Goal: Information Seeking & Learning: Check status

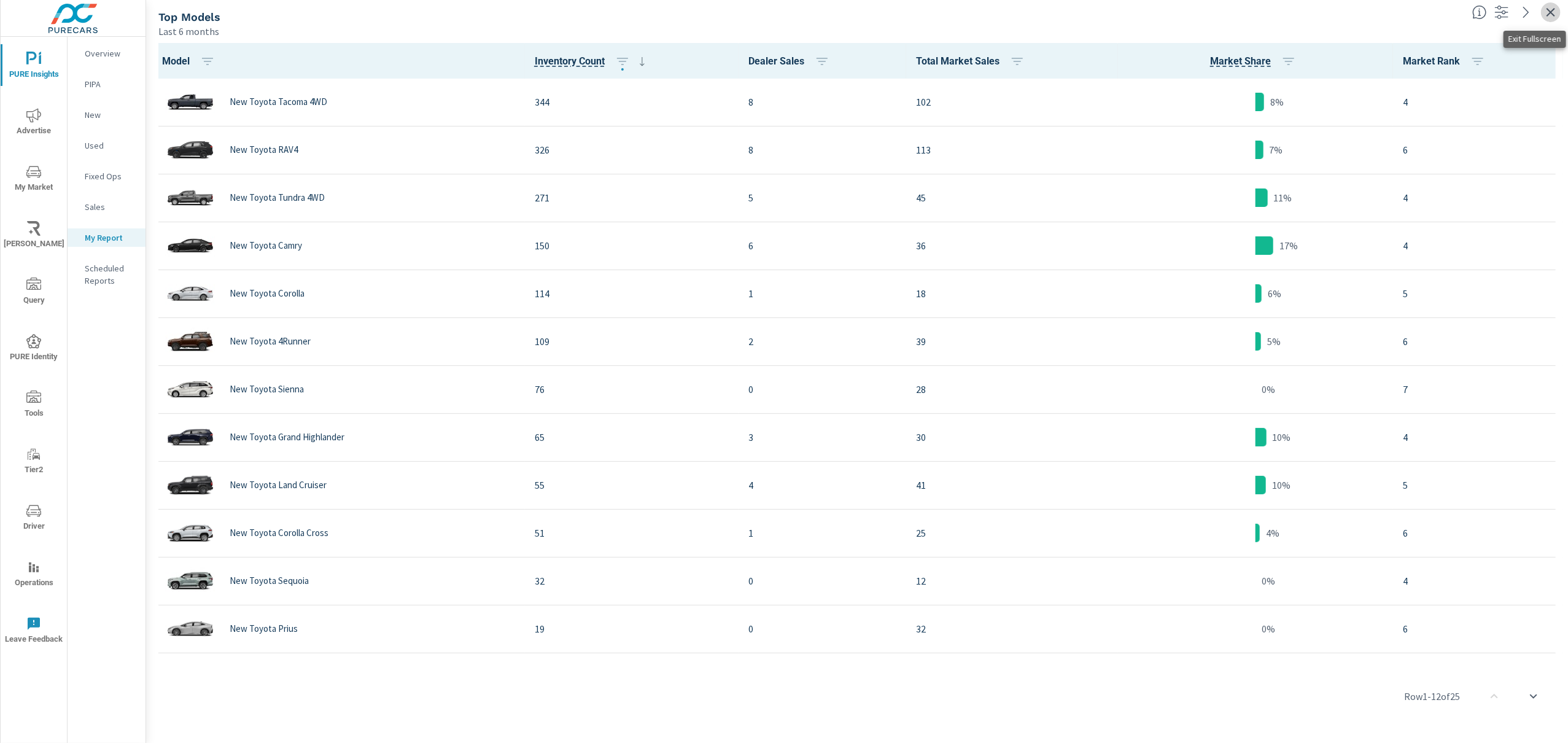
click at [1554, 13] on icon "button" at bounding box center [1551, 12] width 15 height 15
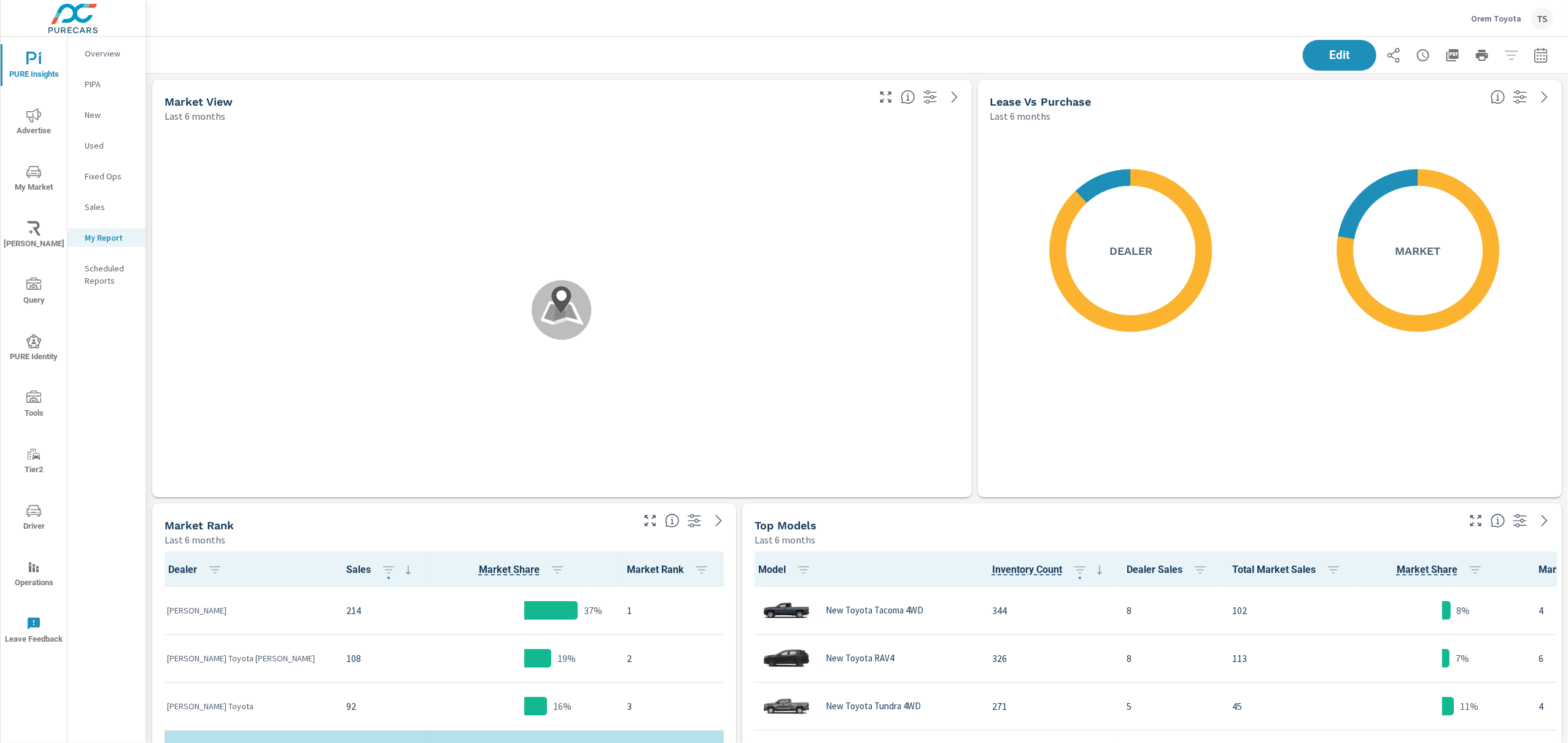
scroll to position [1, 0]
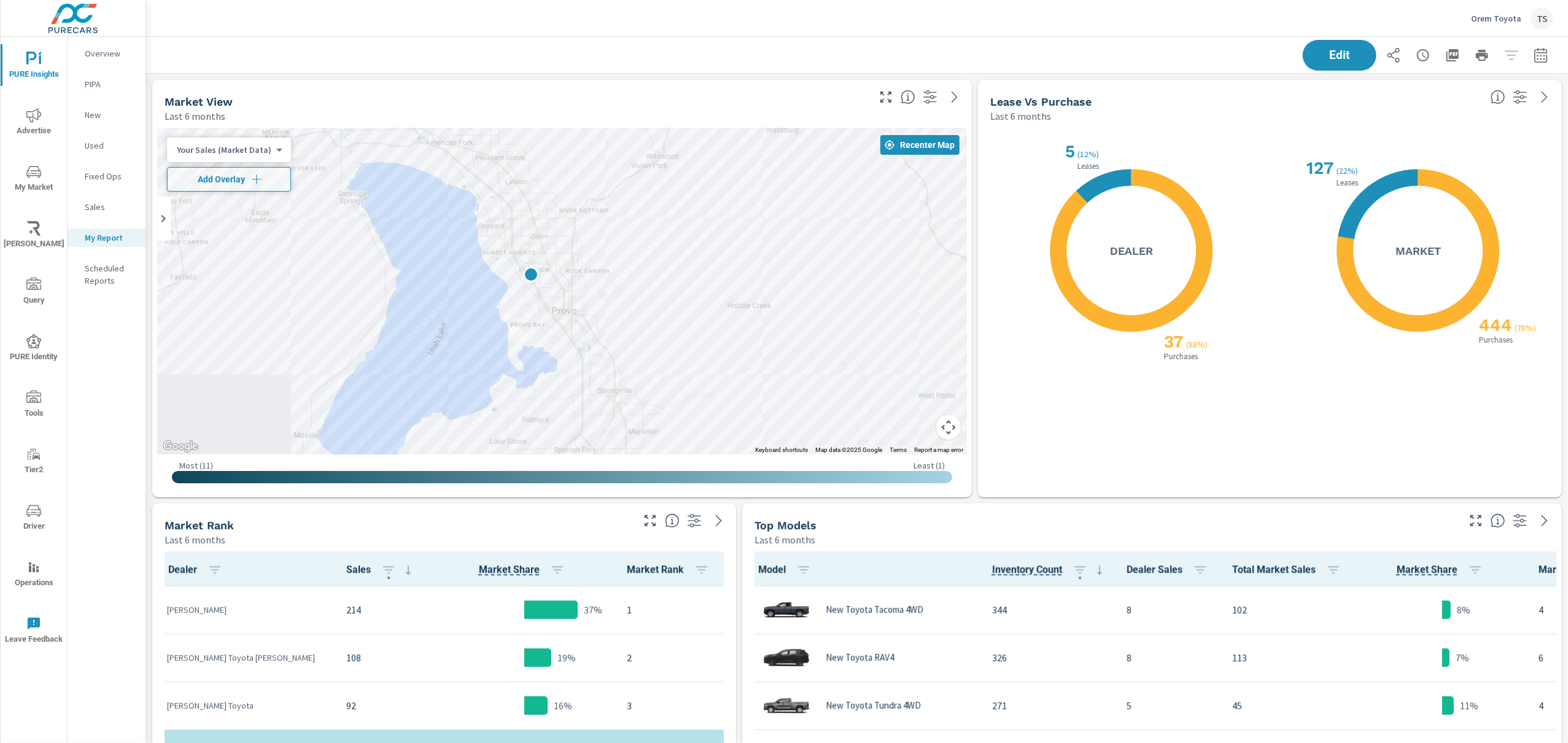
click at [1519, 18] on p "Orem Toyota" at bounding box center [1496, 19] width 50 height 11
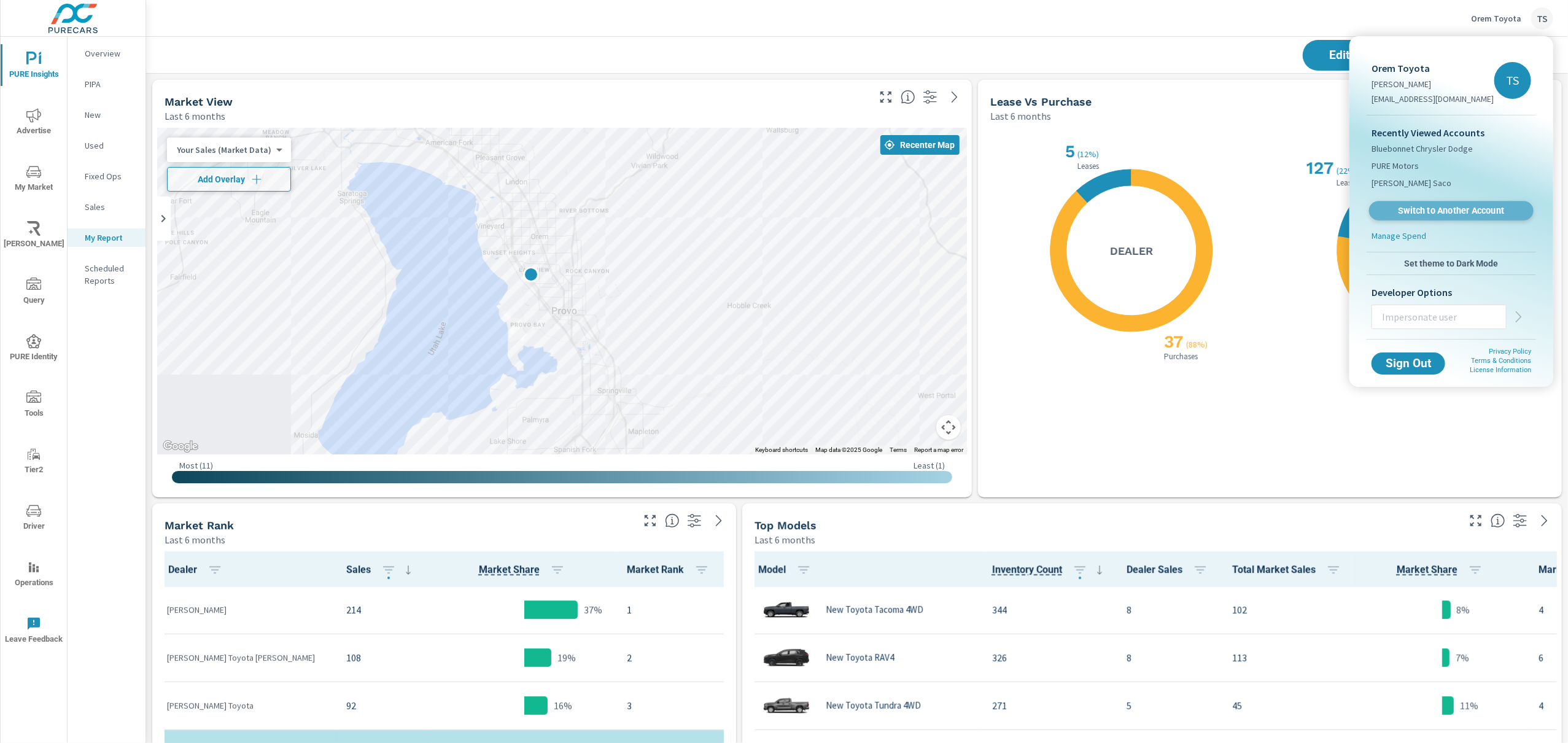
click at [1441, 209] on span "Switch to Another Account" at bounding box center [1451, 210] width 150 height 12
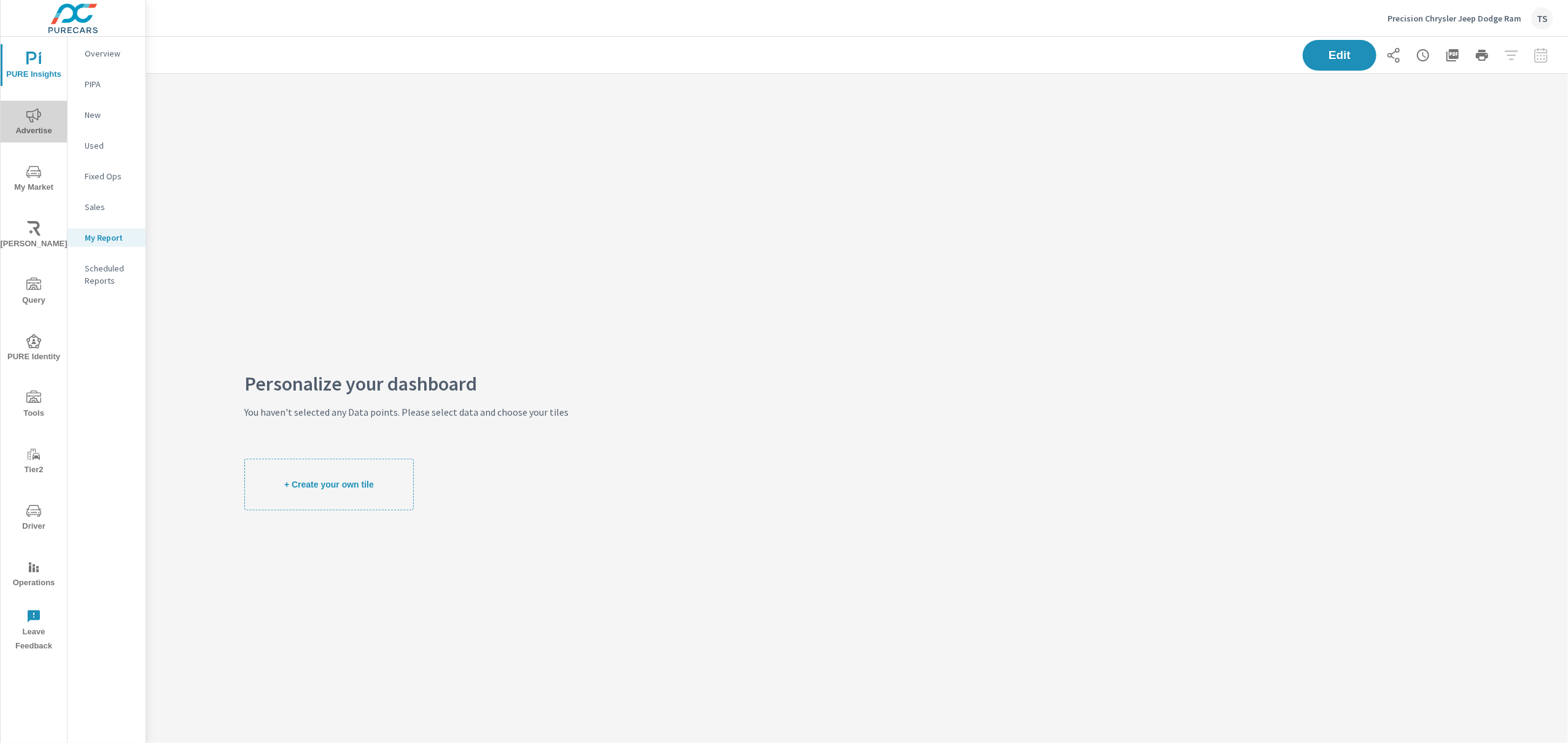
click at [40, 137] on span "Advertise" at bounding box center [33, 123] width 59 height 30
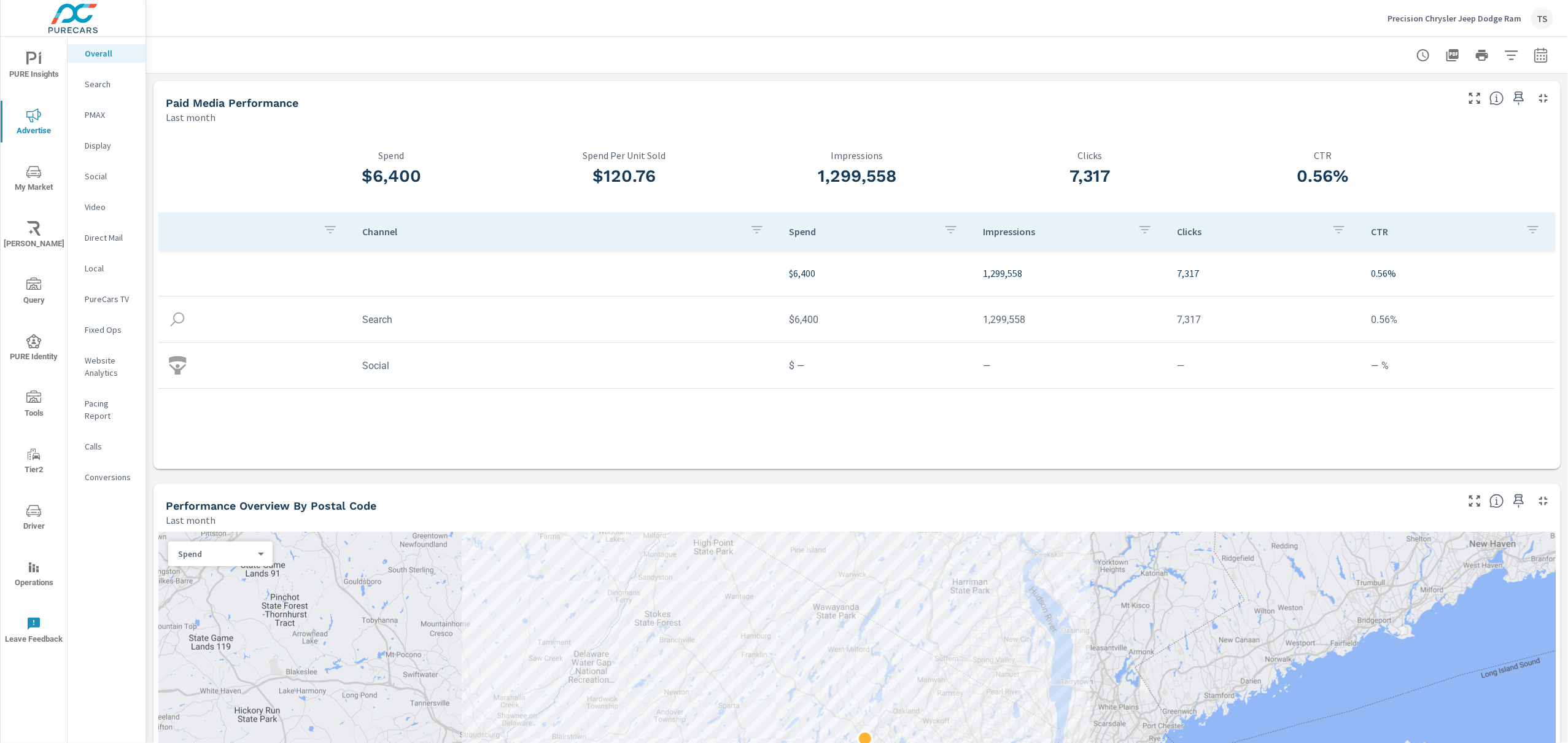
click at [112, 75] on nav "Overall Search PMAX Display Social Video Direct Mail Local PureCars TV Fixed Op…" at bounding box center [107, 270] width 78 height 467
click at [91, 95] on nav "Overall Search PMAX Display Social Video Direct Mail Local PureCars TV Fixed Op…" at bounding box center [107, 270] width 78 height 467
click at [98, 84] on p "Search" at bounding box center [110, 84] width 51 height 13
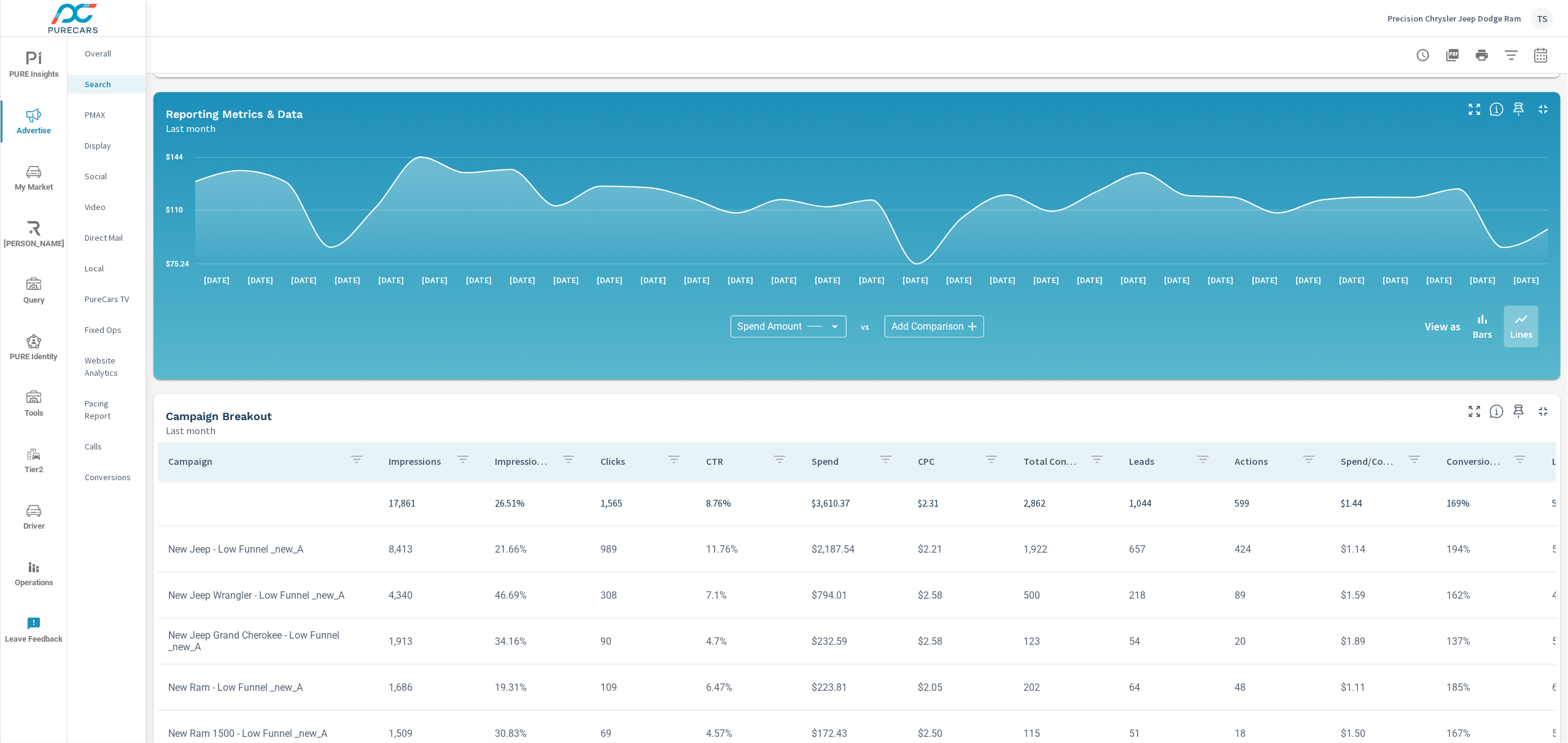
scroll to position [523, 0]
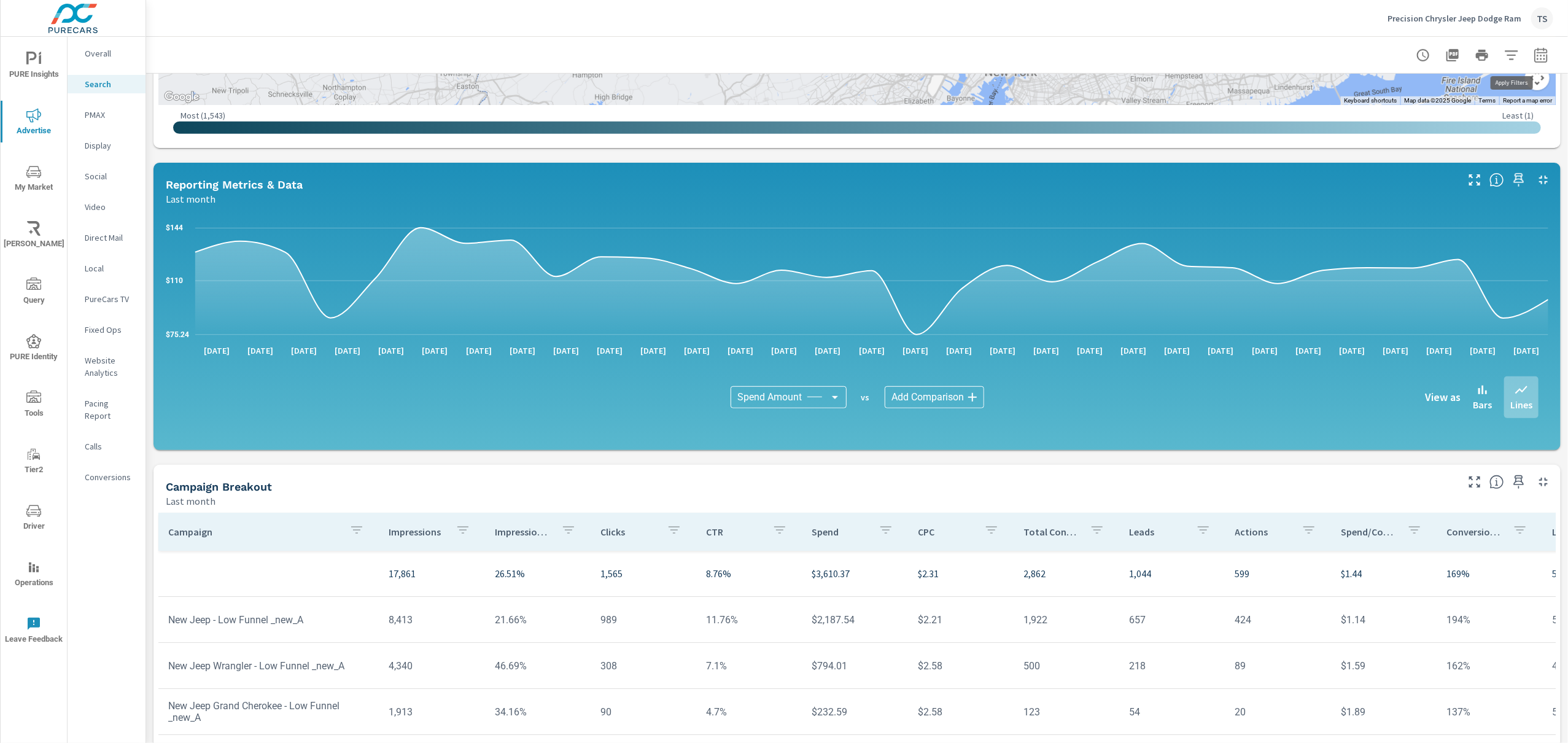
click at [1509, 48] on icon "button" at bounding box center [1511, 55] width 15 height 15
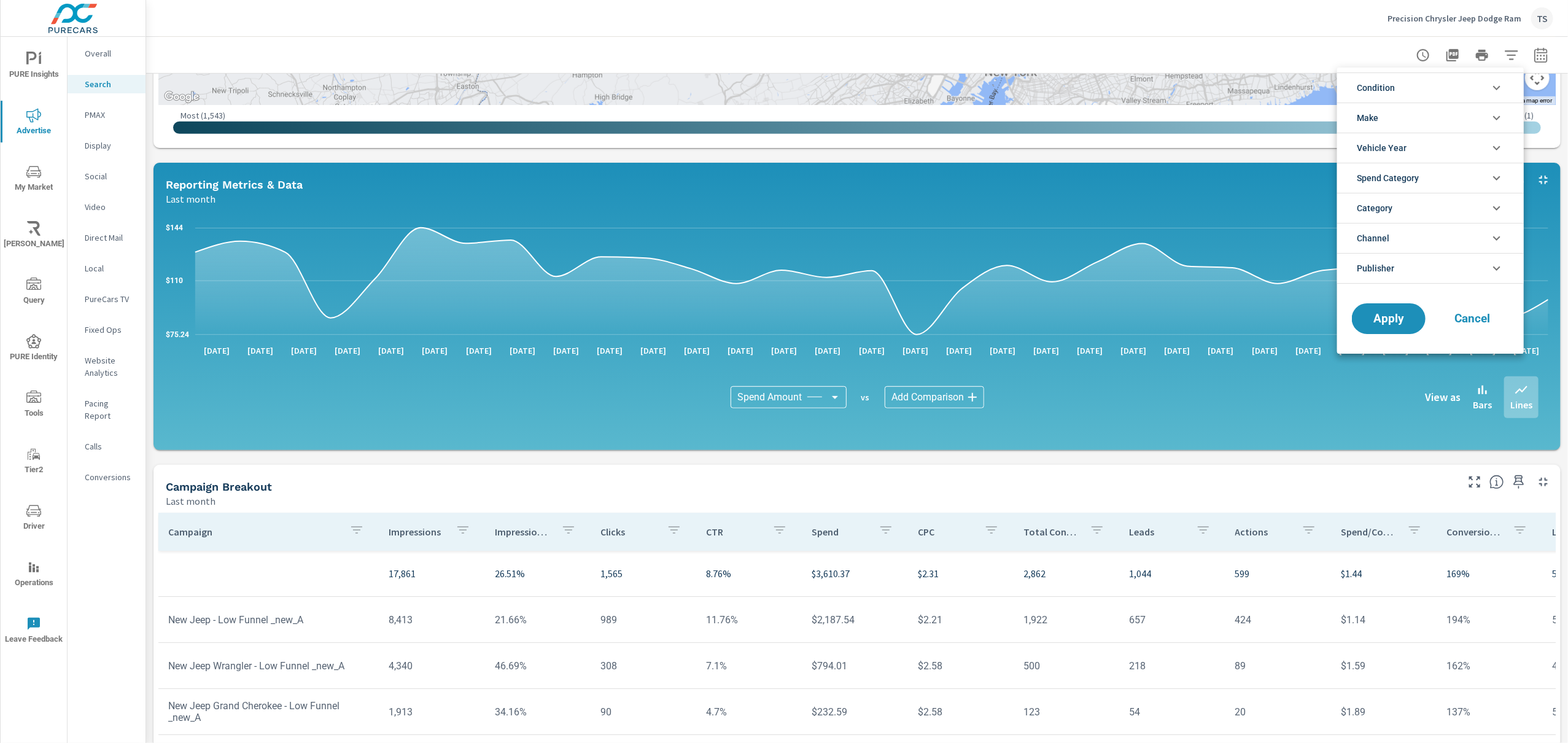
click at [1535, 50] on div at bounding box center [784, 372] width 1568 height 743
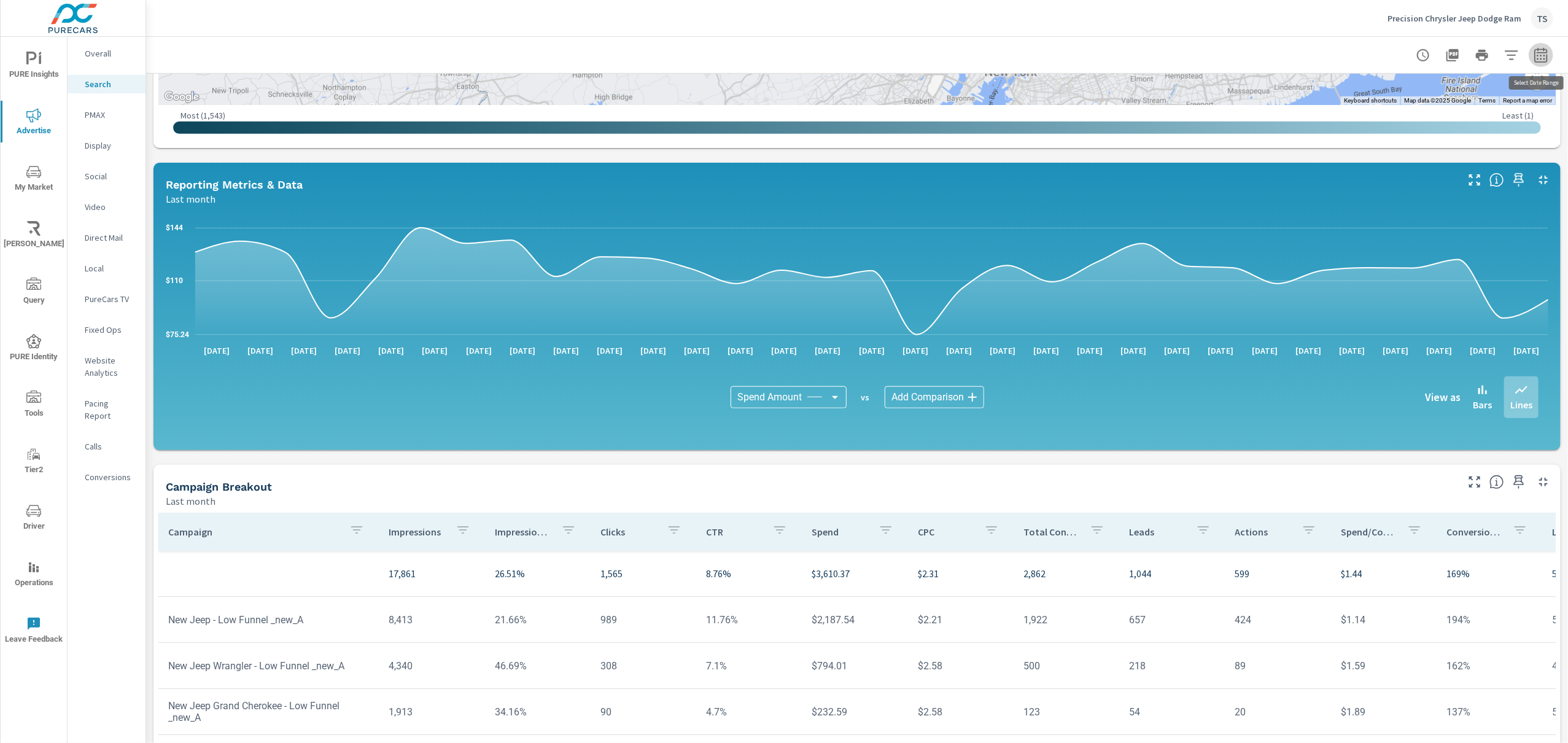
click at [1533, 61] on button "button" at bounding box center [1541, 55] width 24 height 24
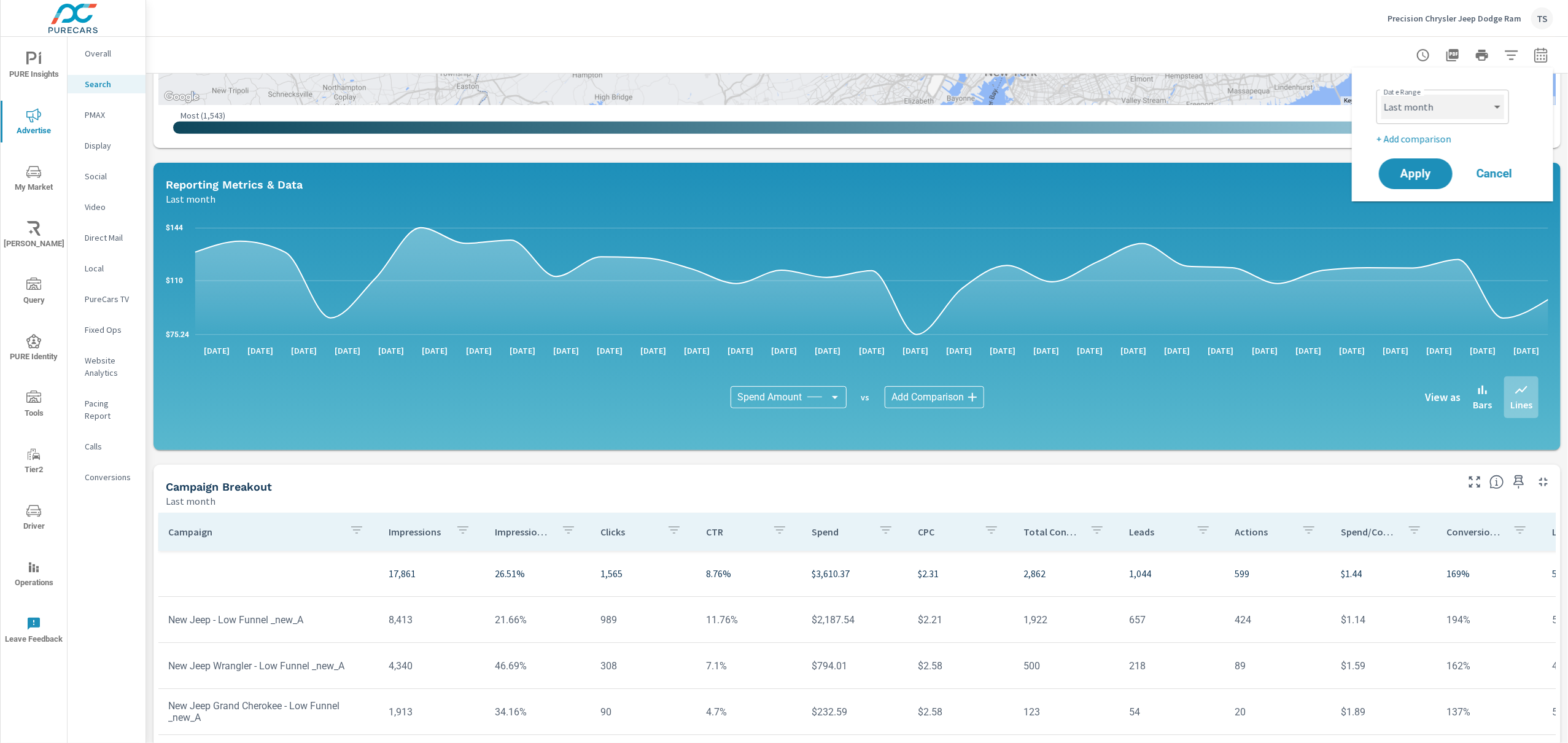
click at [1500, 115] on select "Custom [DATE] Last week Last 7 days Last 14 days Last 30 days Last 45 days Last…" at bounding box center [1443, 107] width 123 height 24
click at [1381, 95] on select "Custom [DATE] Last week Last 7 days Last 14 days Last 30 days Last 45 days Last…" at bounding box center [1443, 107] width 123 height 24
select select "Month to date"
click at [1404, 180] on span "Apply" at bounding box center [1415, 174] width 50 height 12
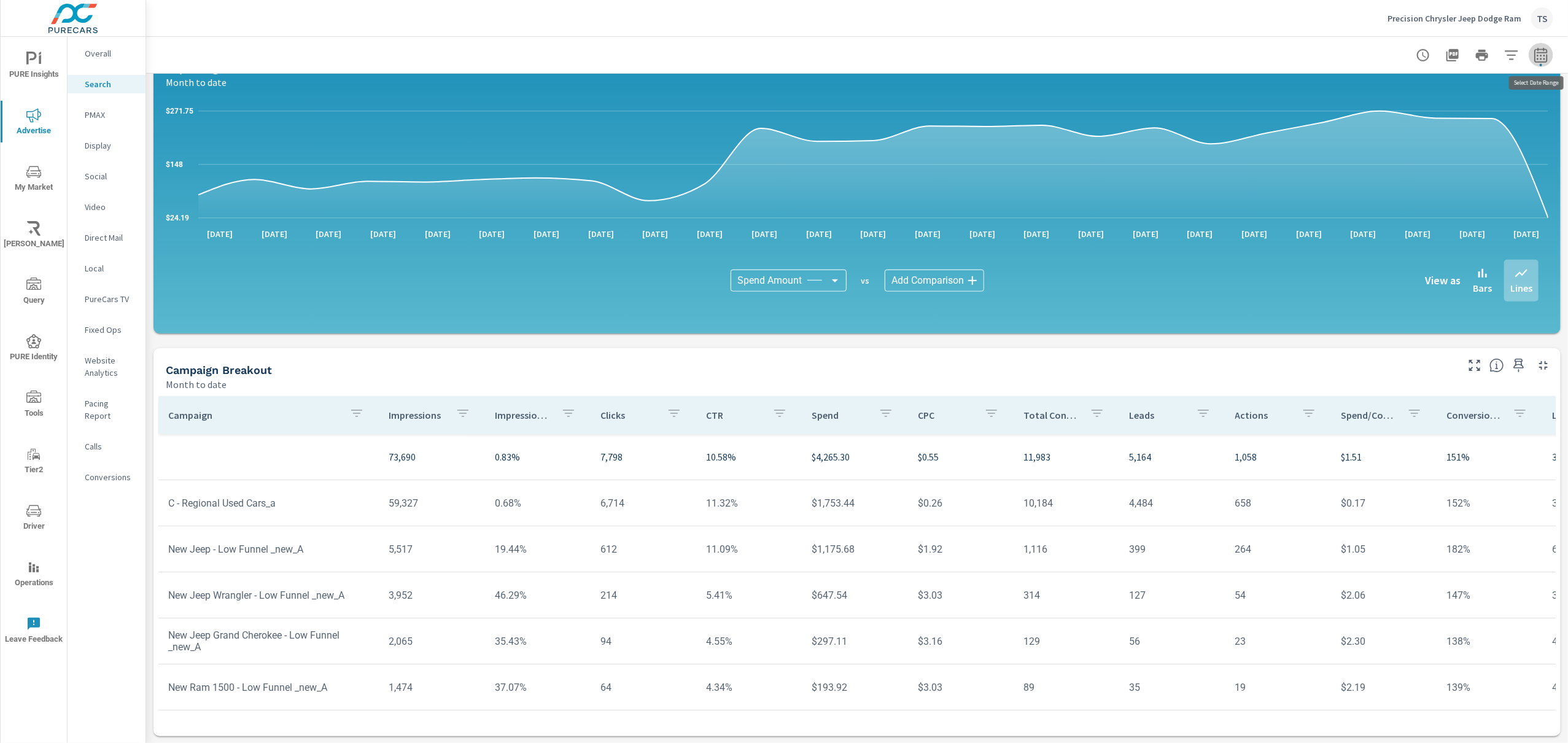
click at [1549, 58] on button "button" at bounding box center [1541, 55] width 24 height 24
select select "Month to date"
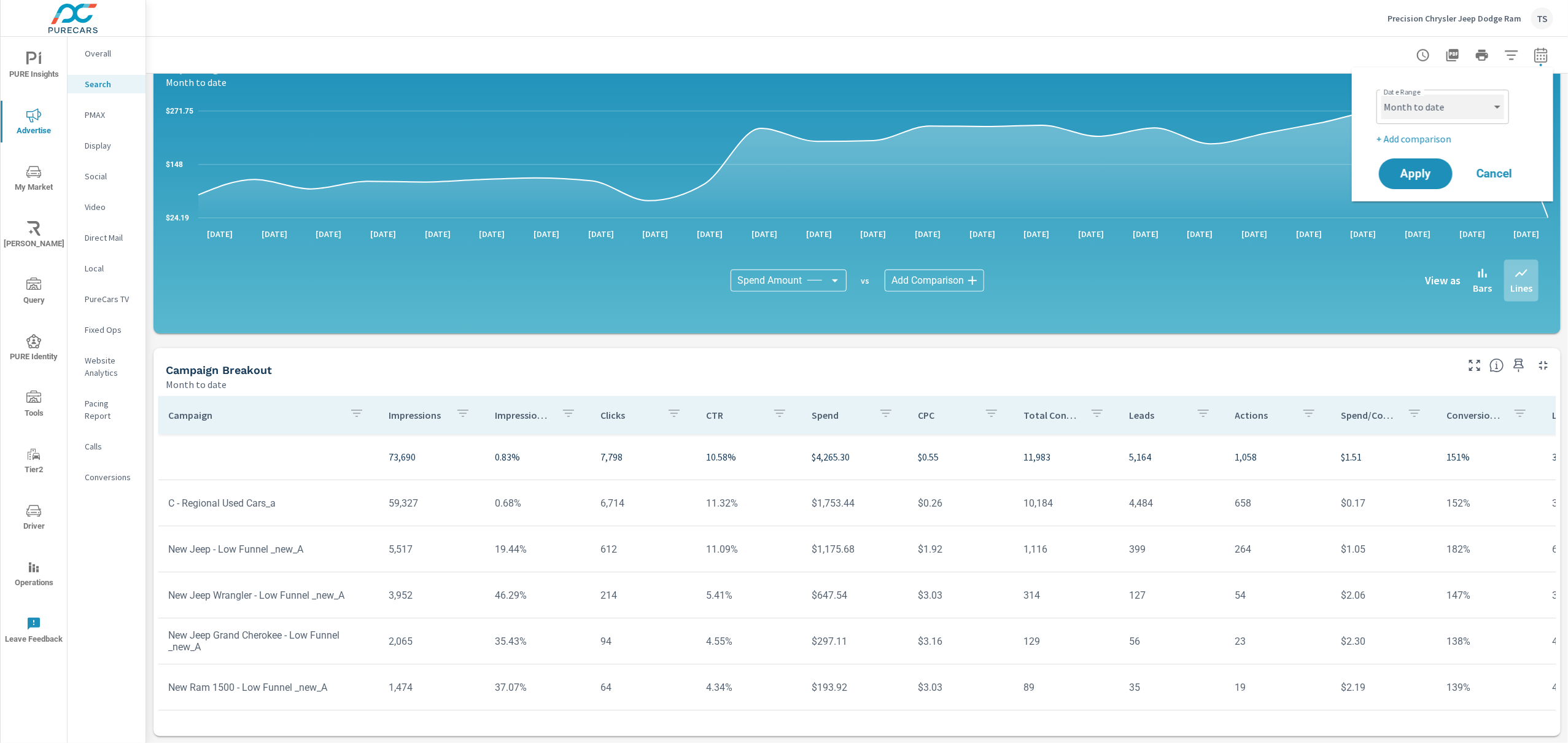
click at [1476, 110] on select "Custom [DATE] Last week Last 7 days Last 14 days Last 30 days Last 45 days Last…" at bounding box center [1443, 107] width 123 height 24
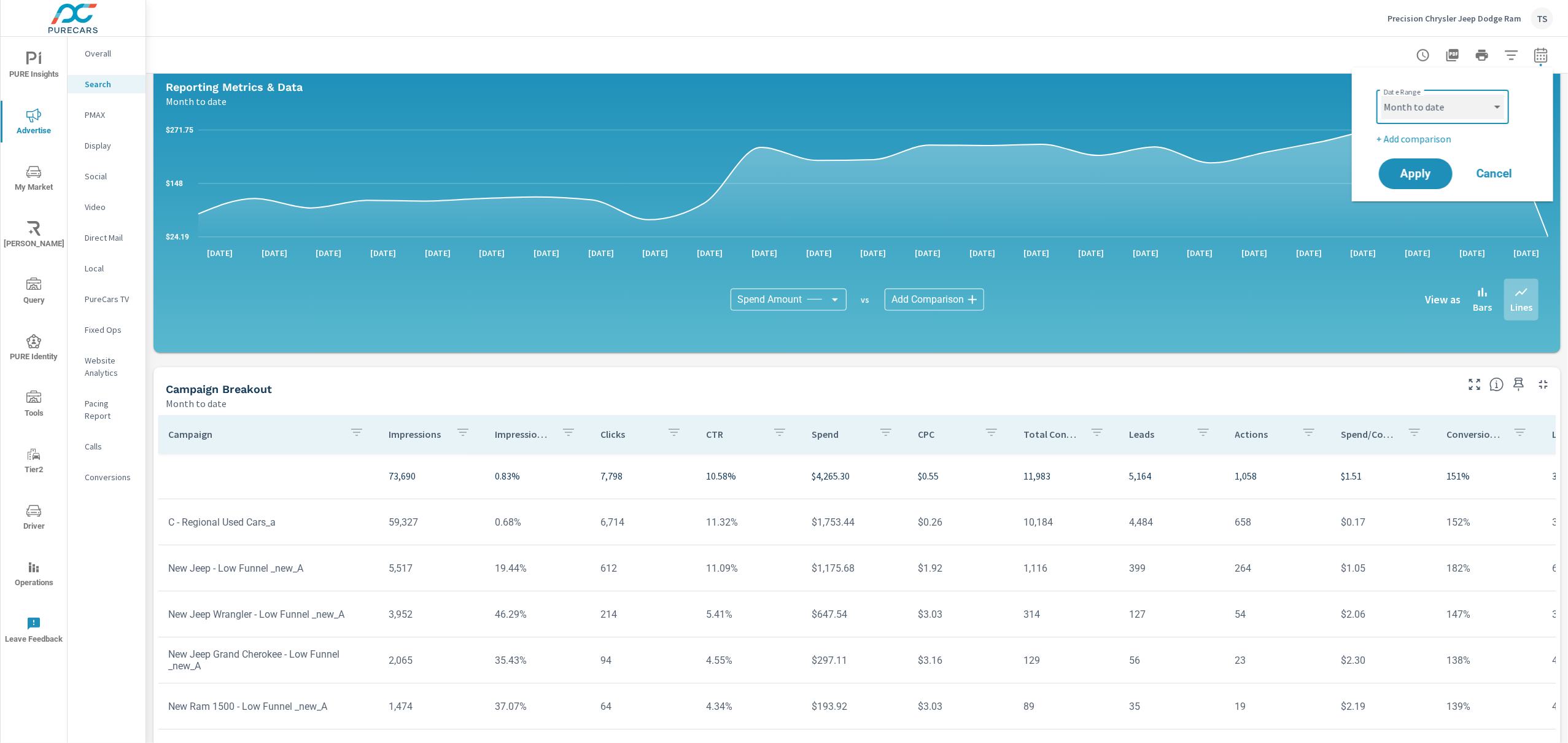
scroll to position [625, 0]
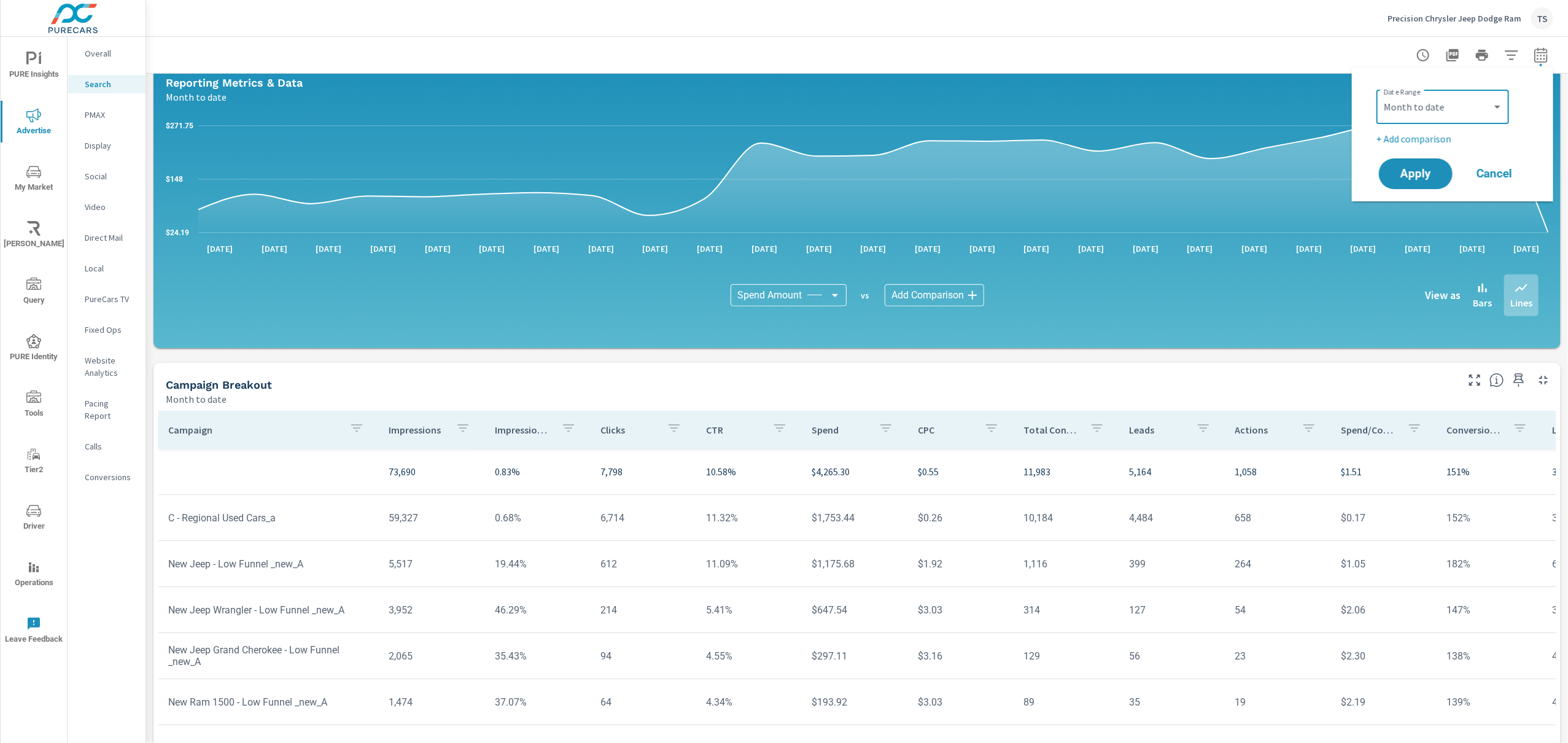
click at [1415, 135] on p "+ Add comparison" at bounding box center [1455, 139] width 157 height 15
select select "Previous period"
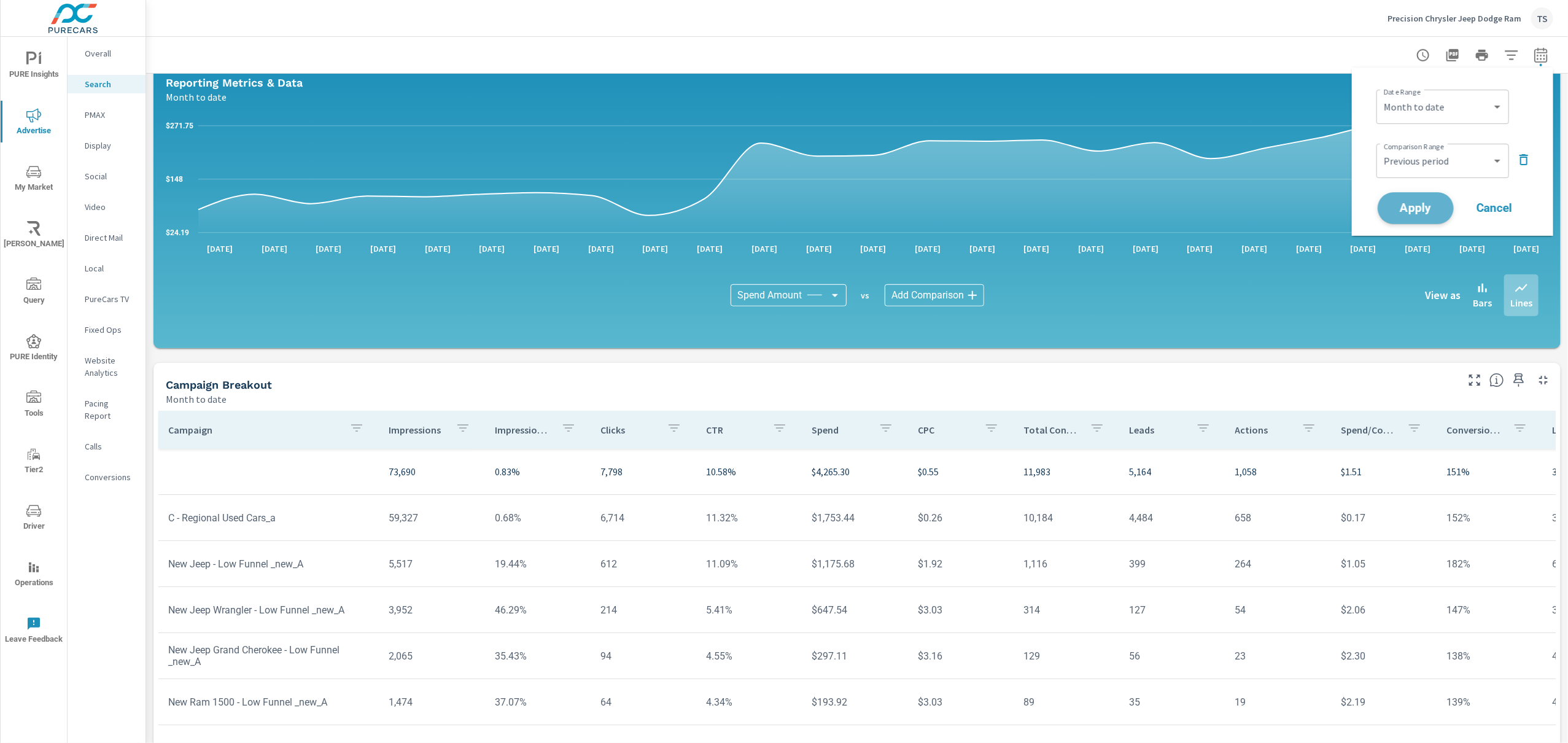
click at [1431, 205] on span "Apply" at bounding box center [1415, 208] width 50 height 12
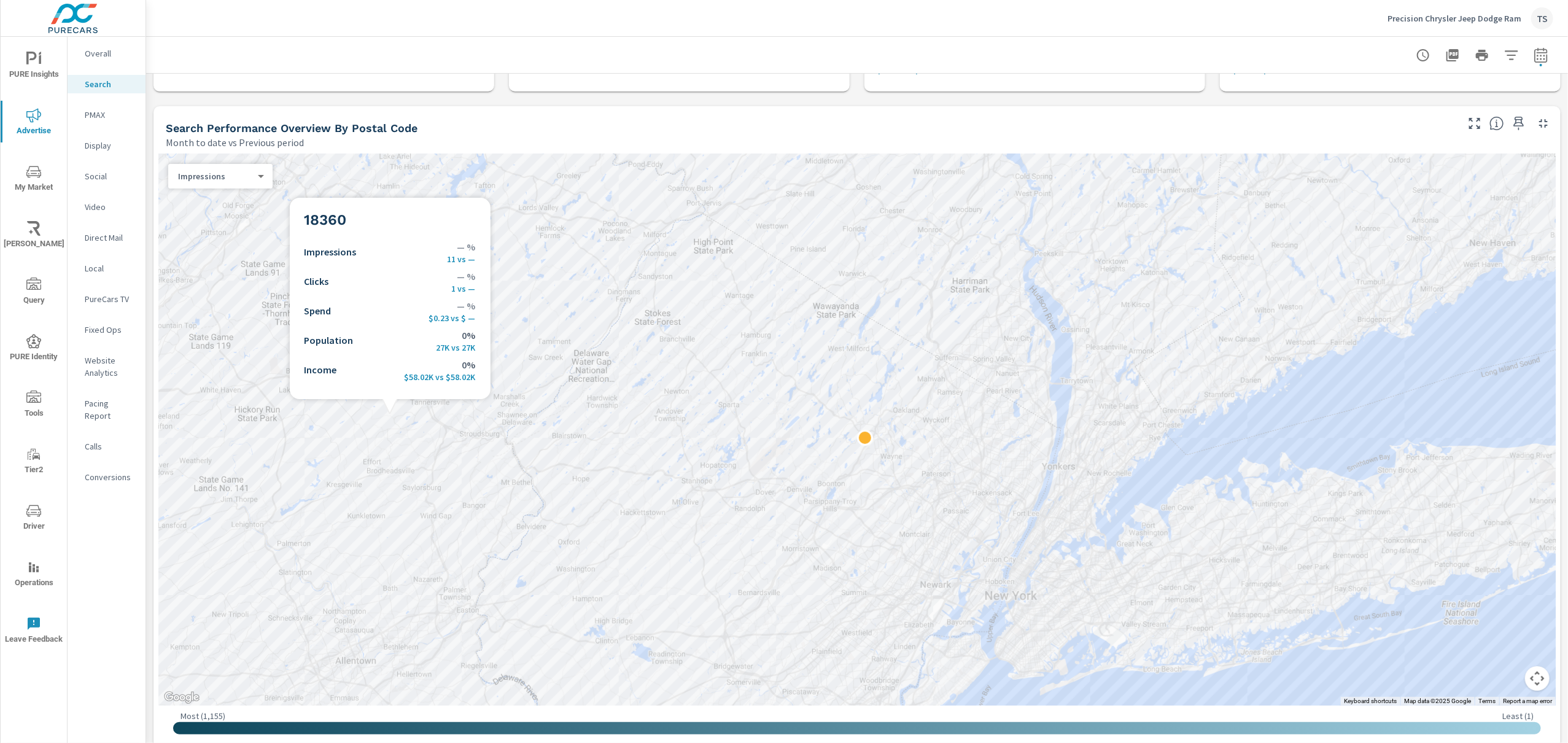
scroll to position [109, 0]
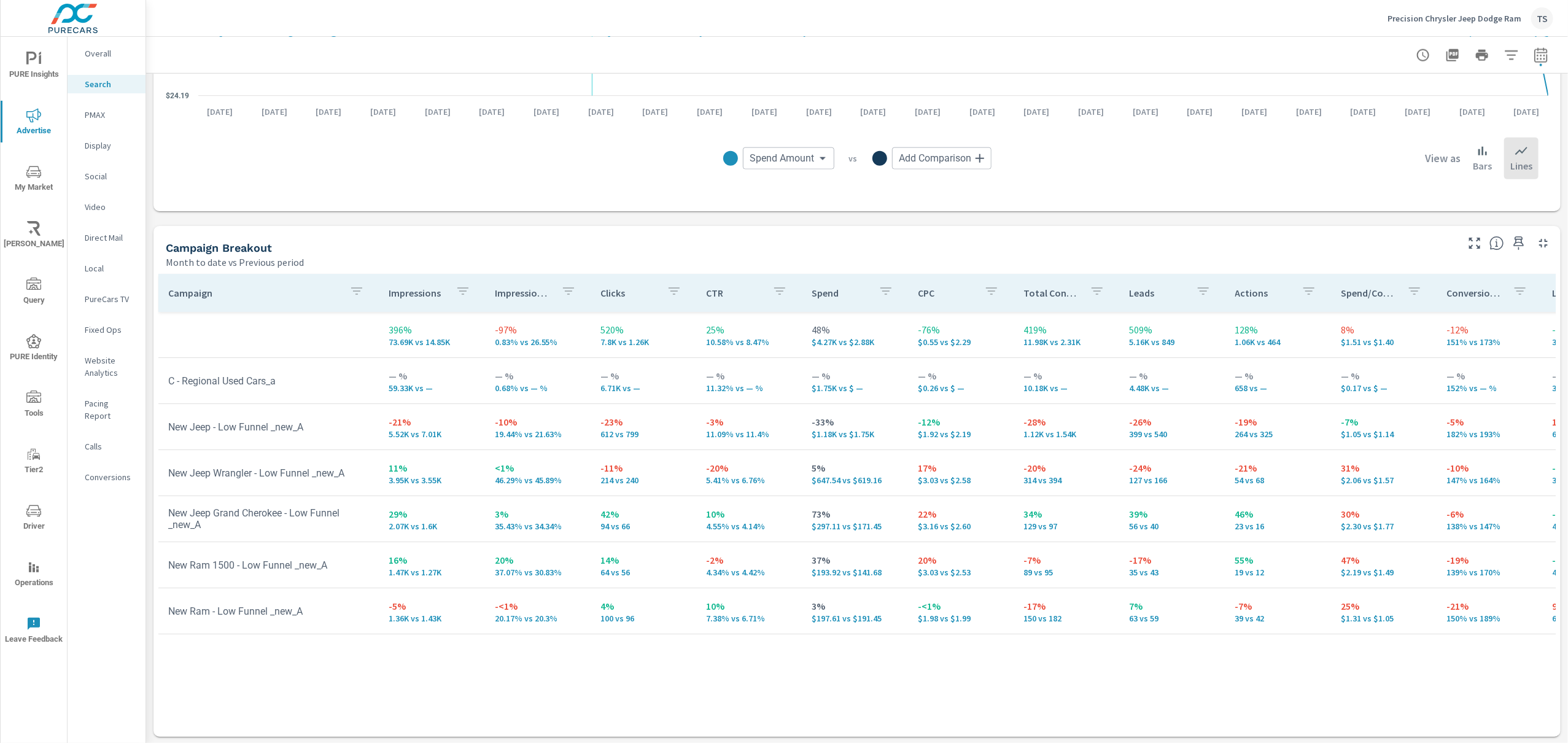
scroll to position [1039, 0]
click at [563, 293] on icon "button" at bounding box center [568, 291] width 11 height 8
click at [532, 630] on div at bounding box center [784, 372] width 1568 height 743
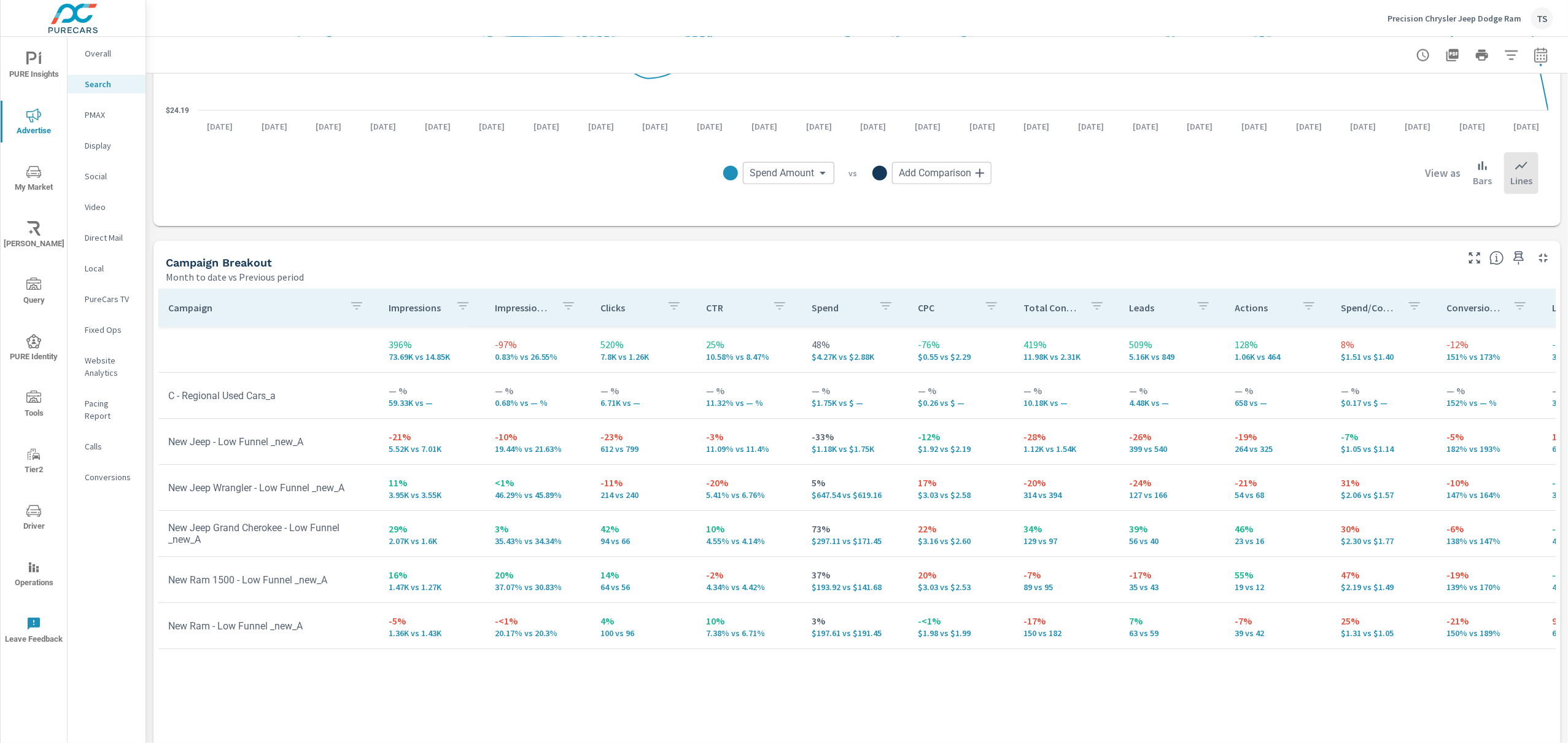
scroll to position [1021, 0]
click at [1542, 54] on icon "button" at bounding box center [1541, 55] width 15 height 15
select select "Month to date"
select select "Previous period"
click at [1485, 111] on select "Custom [DATE] Last week Last 7 days Last 14 days Last 30 days Last 45 days Last…" at bounding box center [1443, 107] width 123 height 24
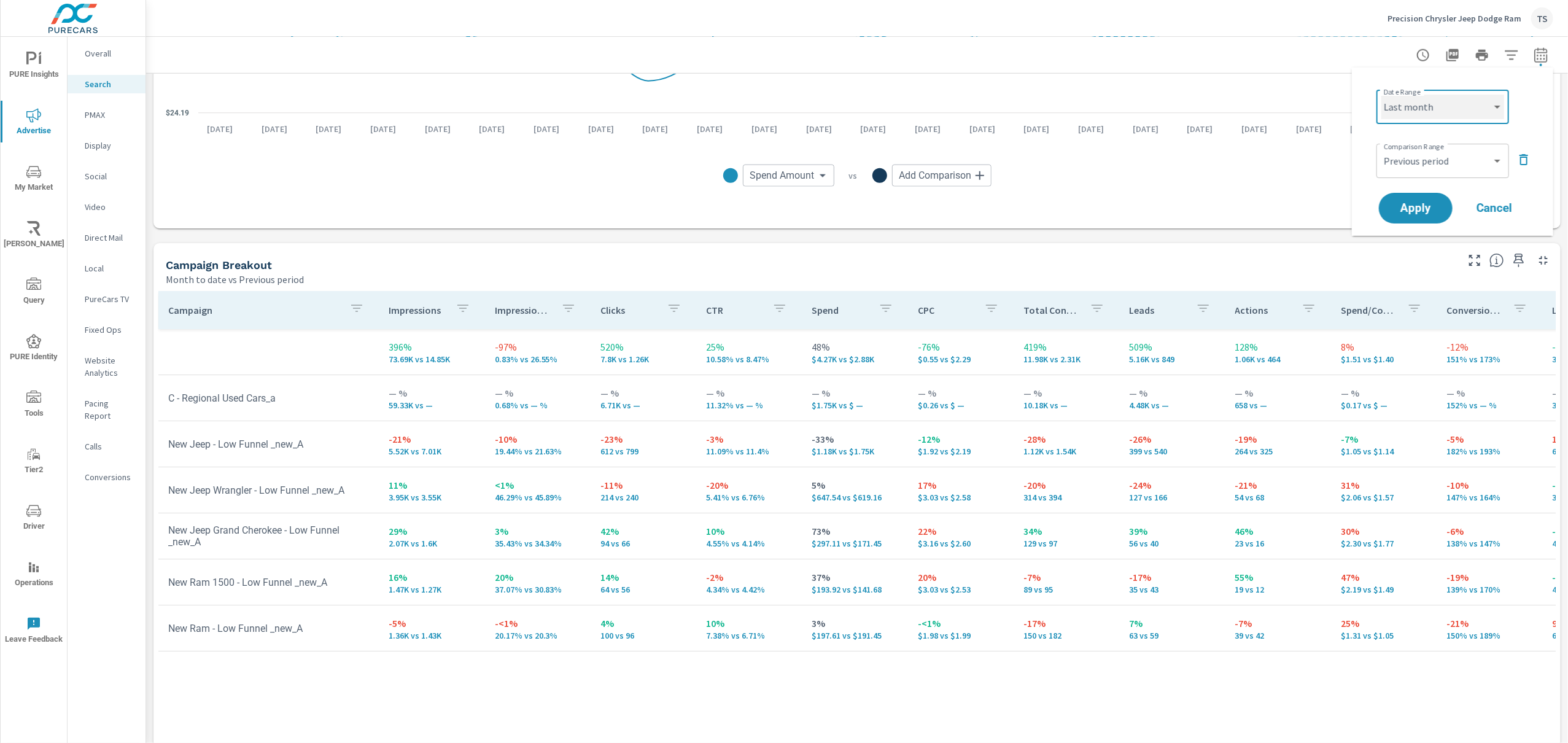
click at [1381, 95] on select "Custom [DATE] Last week Last 7 days Last 14 days Last 30 days Last 45 days Last…" at bounding box center [1443, 107] width 123 height 24
select select "Last month"
drag, startPoint x: 1528, startPoint y: 158, endPoint x: 1519, endPoint y: 160, distance: 9.2
click at [1526, 158] on icon "button" at bounding box center [1523, 160] width 15 height 15
click at [1422, 180] on span "Apply" at bounding box center [1415, 174] width 50 height 12
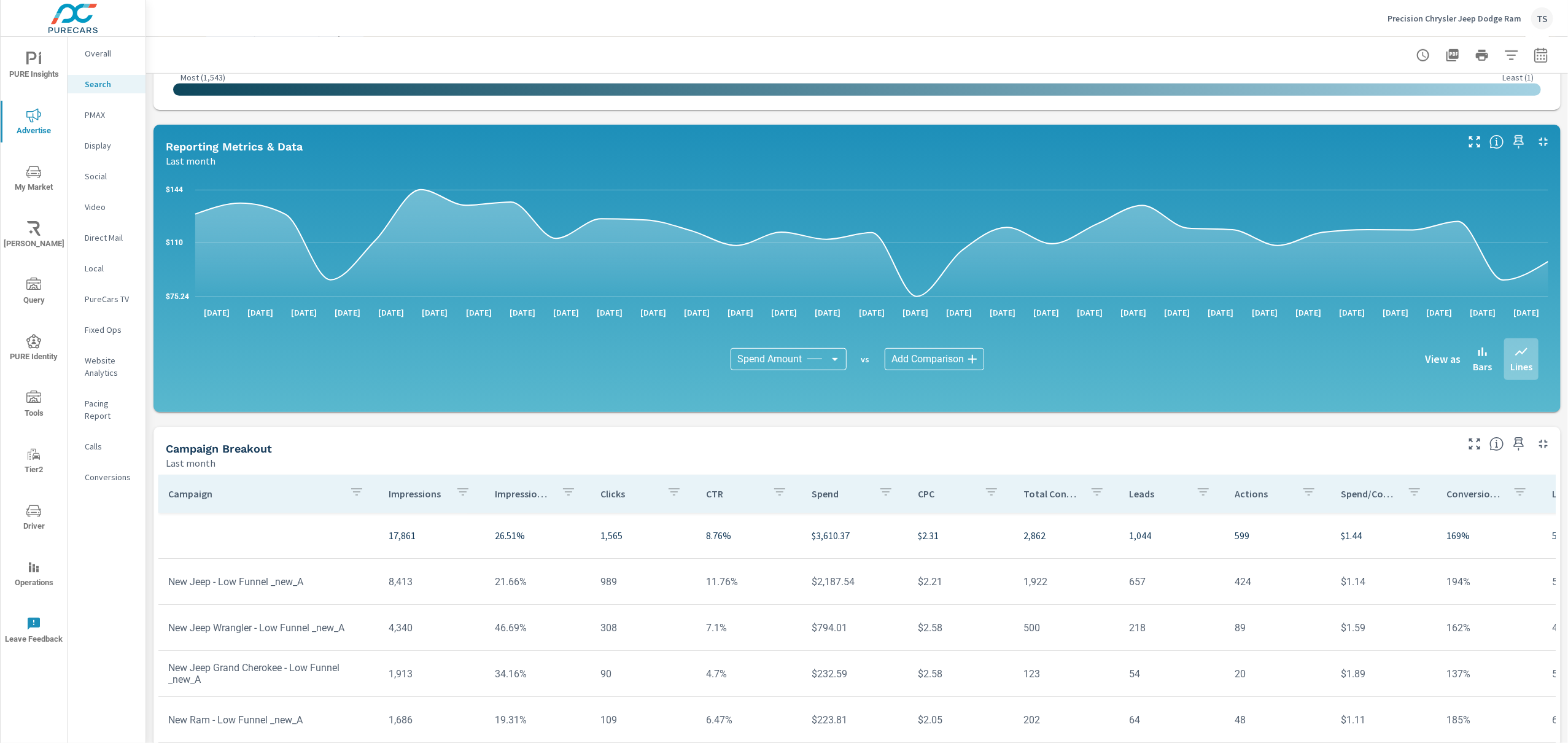
scroll to position [639, 0]
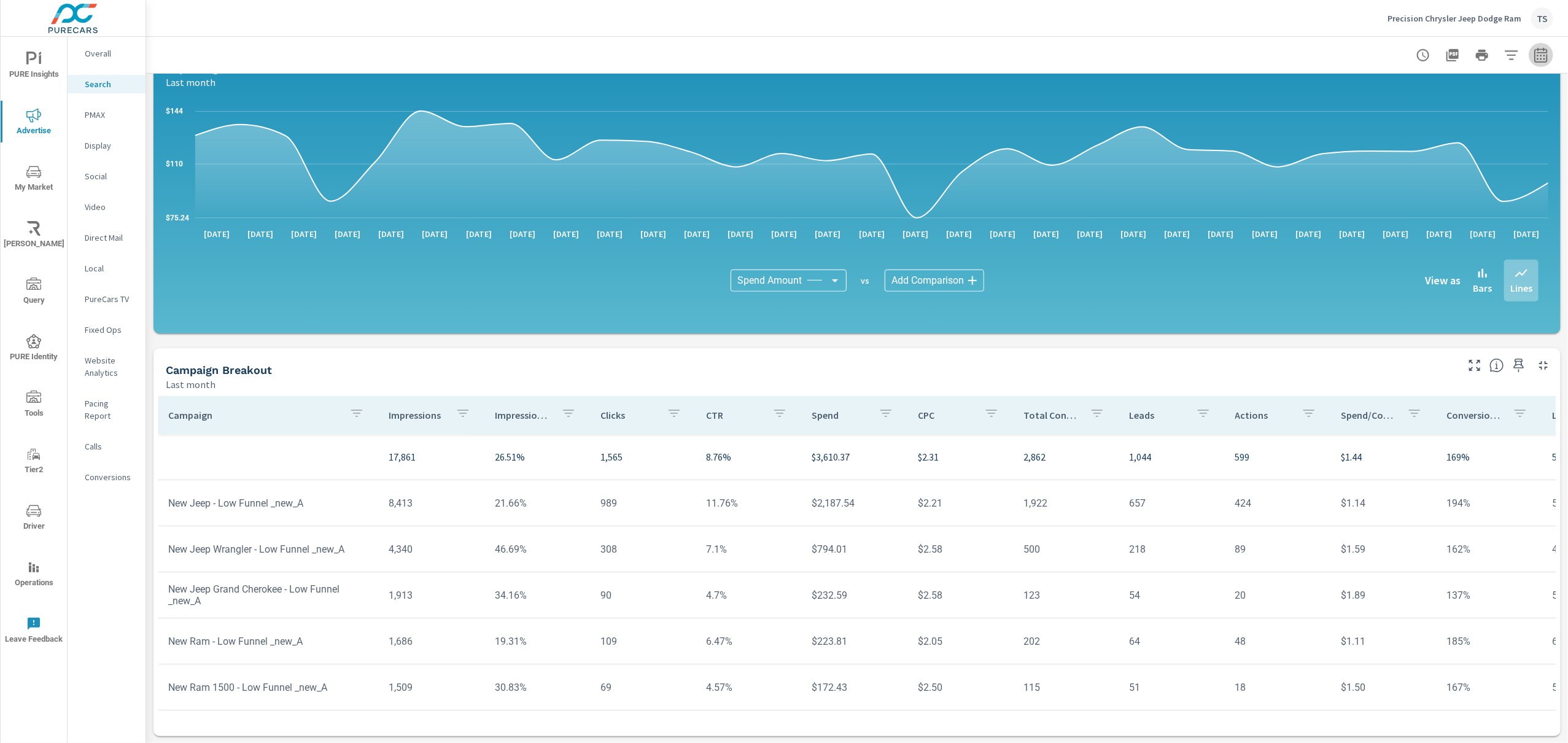
click at [1540, 52] on icon "button" at bounding box center [1540, 54] width 13 height 15
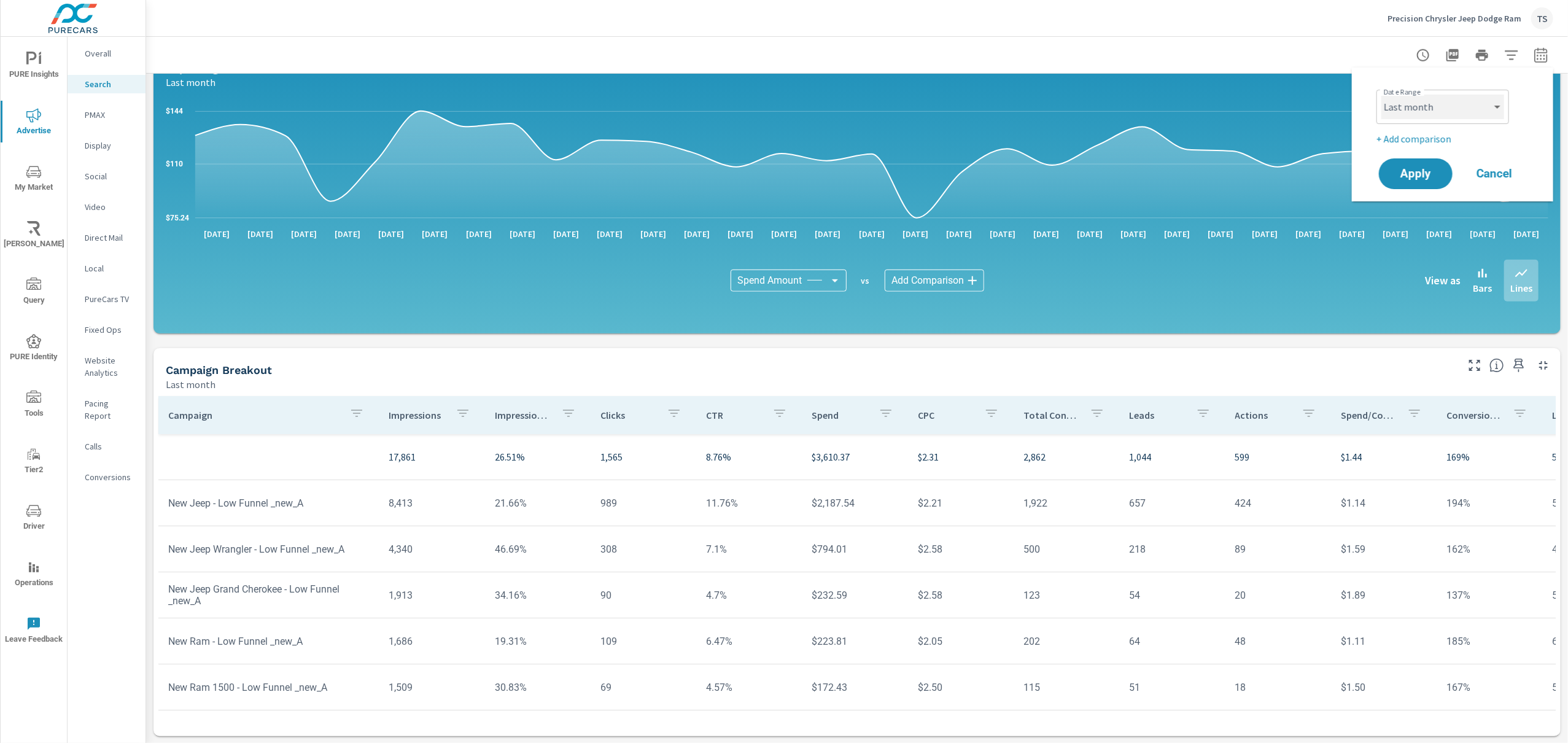
click at [1471, 116] on select "Custom [DATE] Last week Last 7 days Last 14 days Last 30 days Last 45 days Last…" at bounding box center [1443, 107] width 123 height 24
click at [1381, 95] on select "Custom [DATE] Last week Last 7 days Last 14 days Last 30 days Last 45 days Last…" at bounding box center [1443, 107] width 123 height 24
select select "Month to date"
click at [1422, 174] on span "Apply" at bounding box center [1415, 174] width 50 height 12
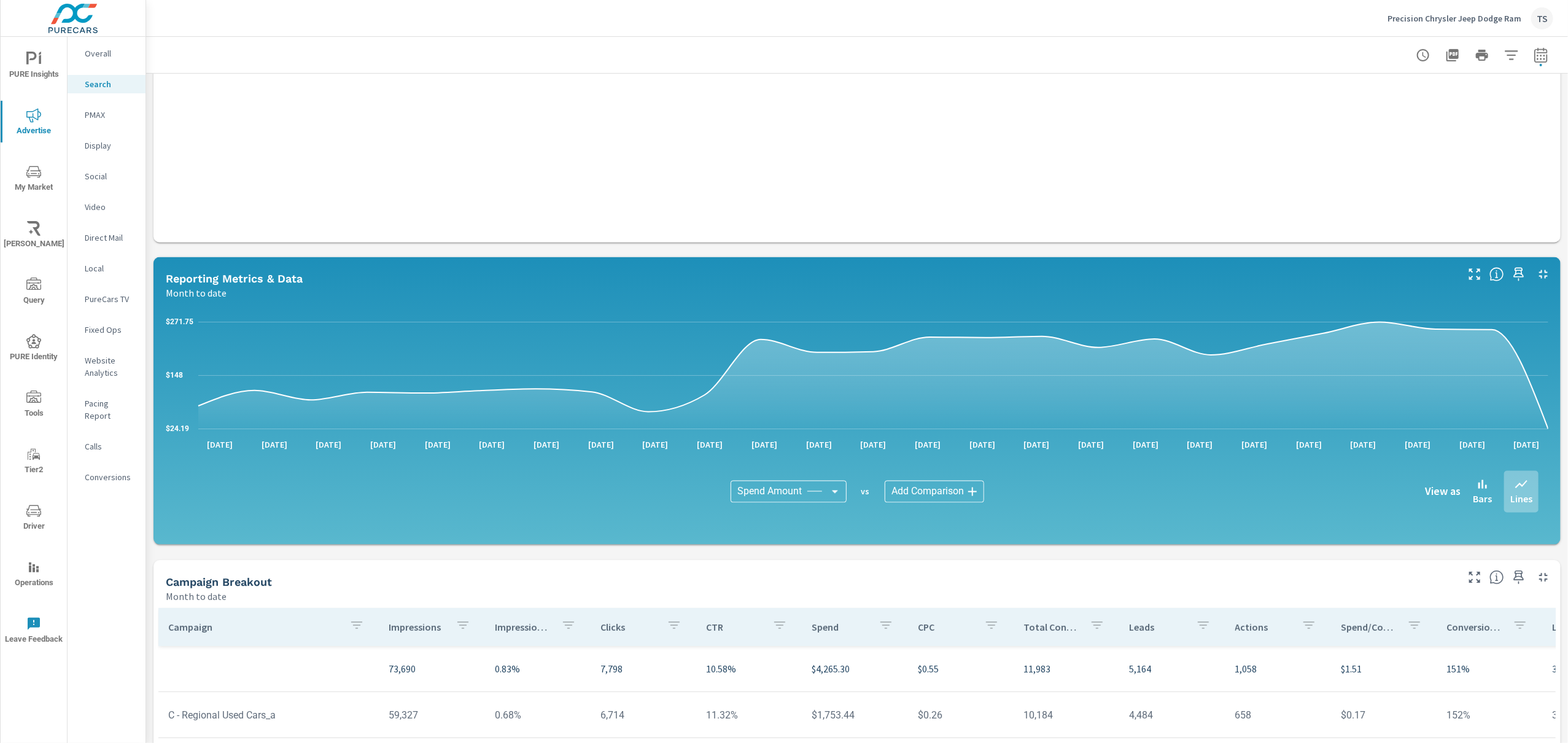
scroll to position [639, 0]
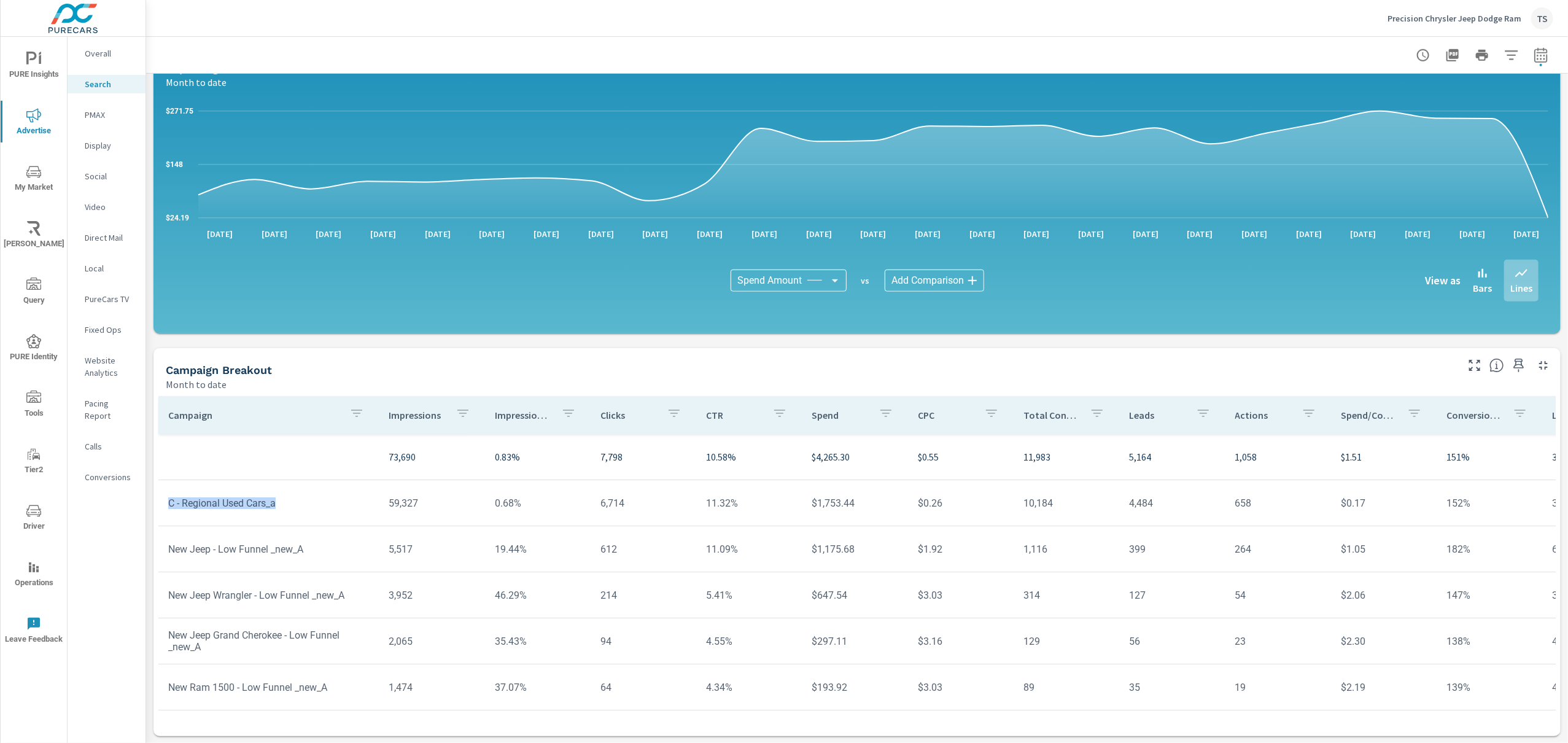
drag, startPoint x: 165, startPoint y: 501, endPoint x: 343, endPoint y: 500, distance: 178.0
click at [343, 500] on td "C - Regional Used Cars_a" at bounding box center [268, 503] width 220 height 31
copy td "C - Regional Used Cars_a"
click at [161, 502] on td "C - Regional Used Cars_a" at bounding box center [268, 503] width 220 height 31
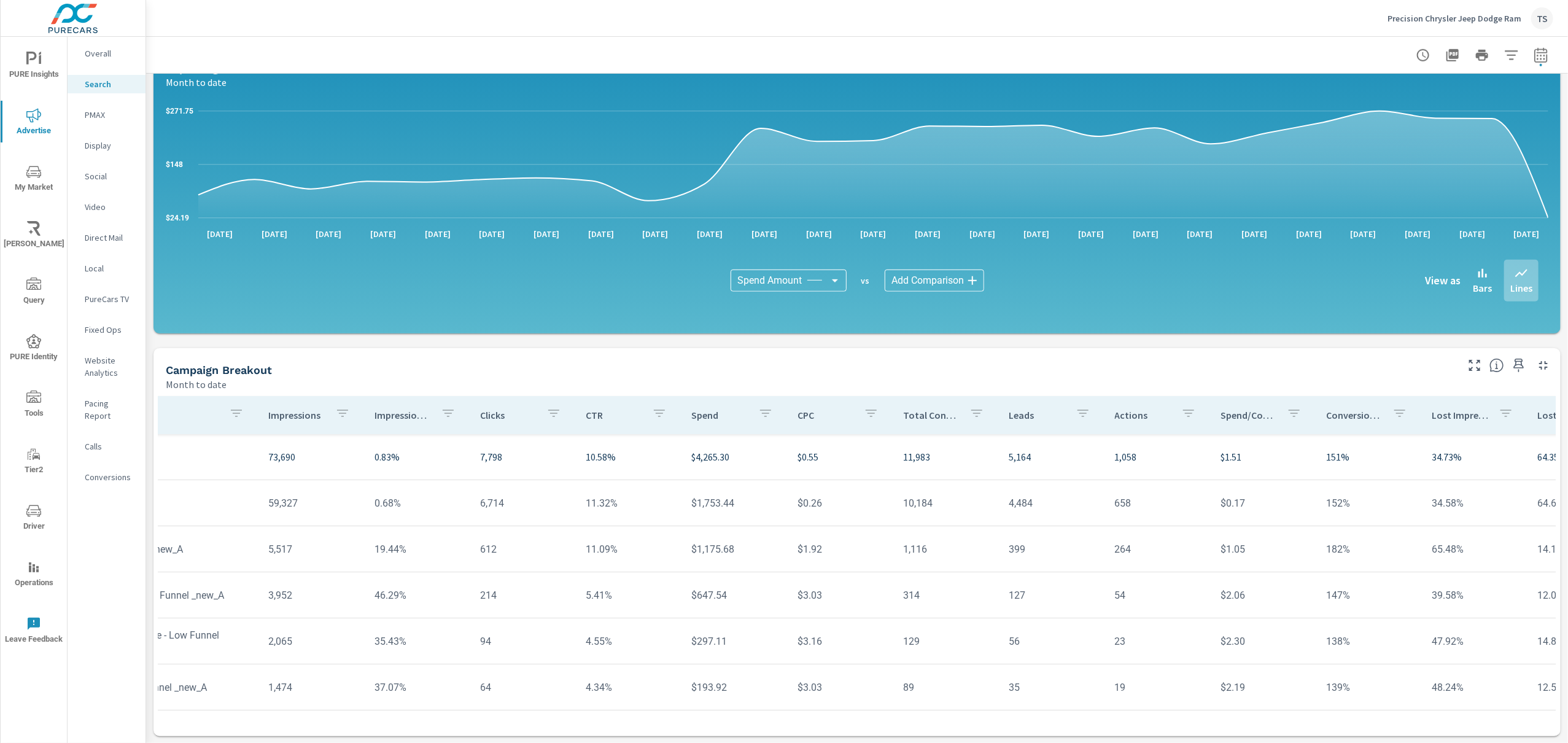
scroll to position [0, 178]
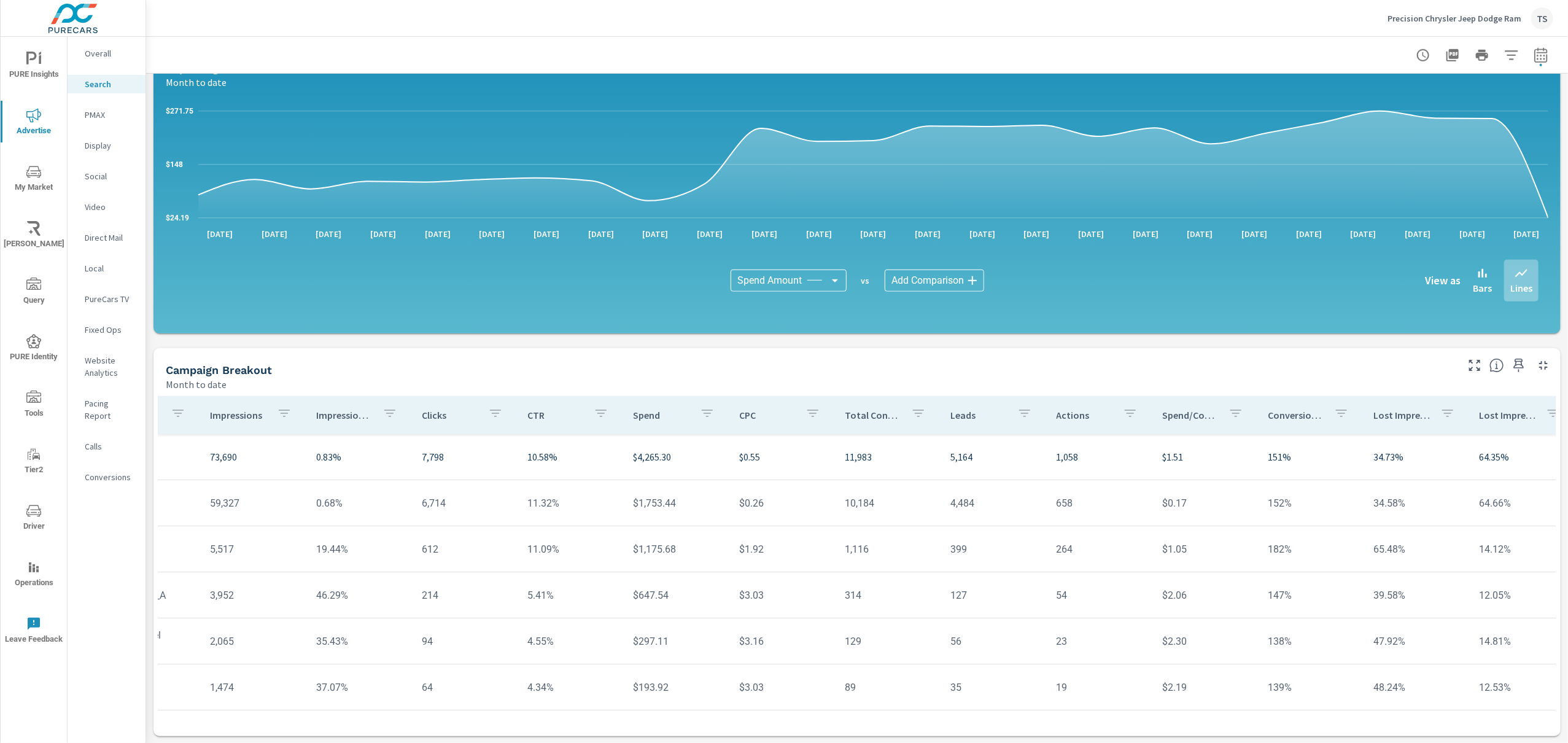
drag, startPoint x: 164, startPoint y: 500, endPoint x: 1560, endPoint y: 501, distance: 1396.0
click at [1560, 501] on div "Impressions Month to date 73,690 Clicks Month to date 7,798 Spend Month to date…" at bounding box center [857, 89] width 1422 height 1310
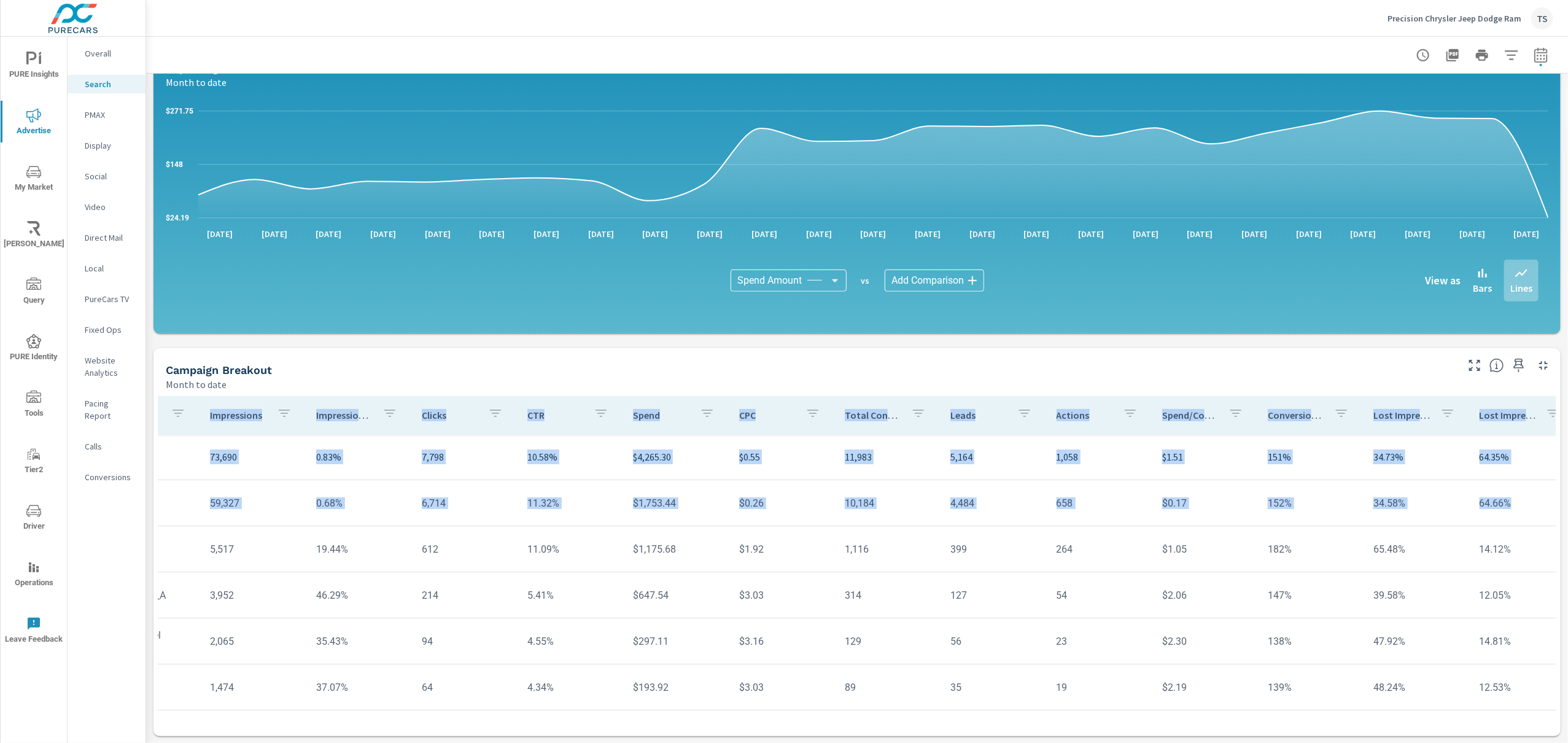
scroll to position [0, 0]
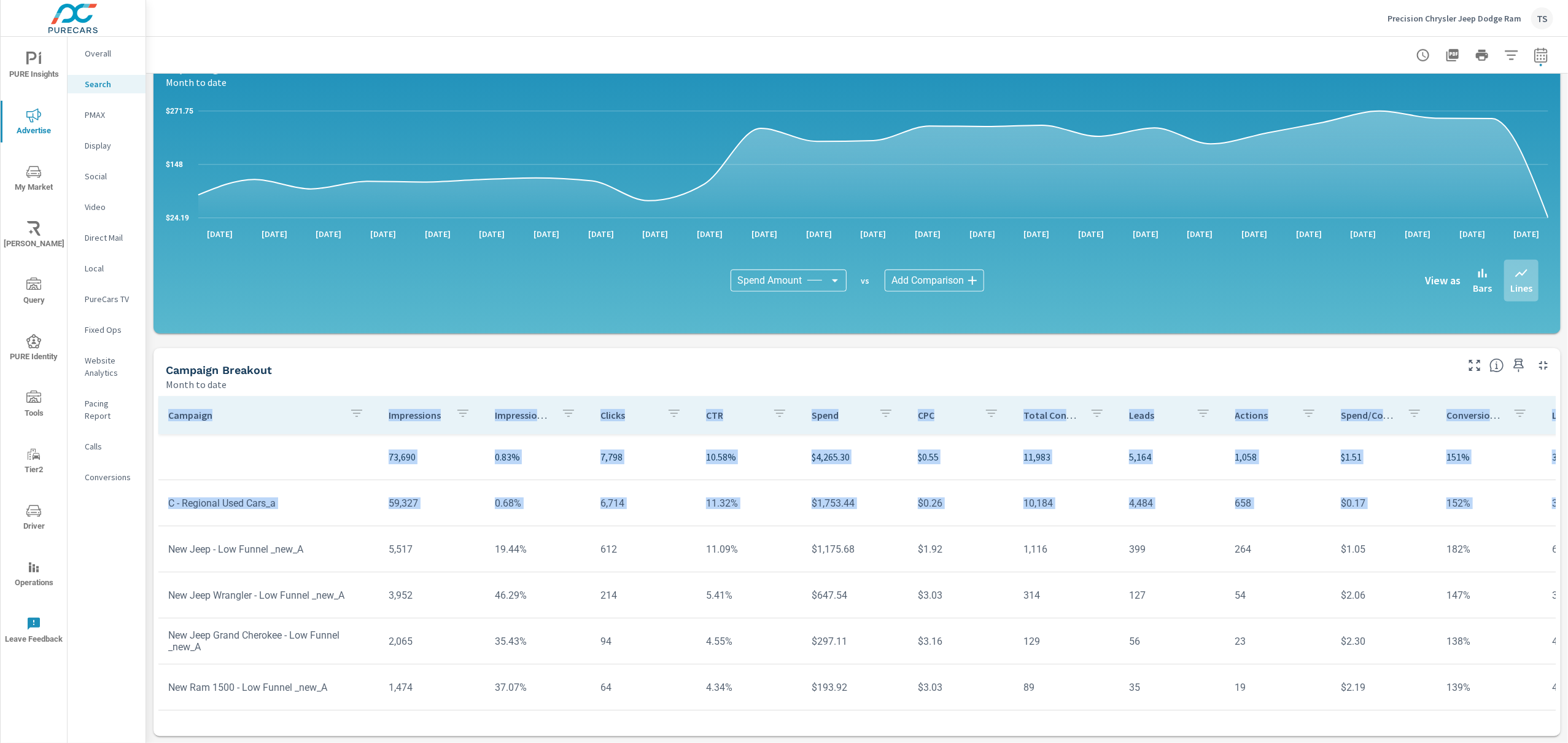
drag, startPoint x: 1512, startPoint y: 501, endPoint x: 70, endPoint y: 486, distance: 1442.1
click at [71, 485] on div "PURE Insights Advertise My Market [PERSON_NAME] Query PURE Identity Tools Tier2…" at bounding box center [784, 372] width 1568 height 743
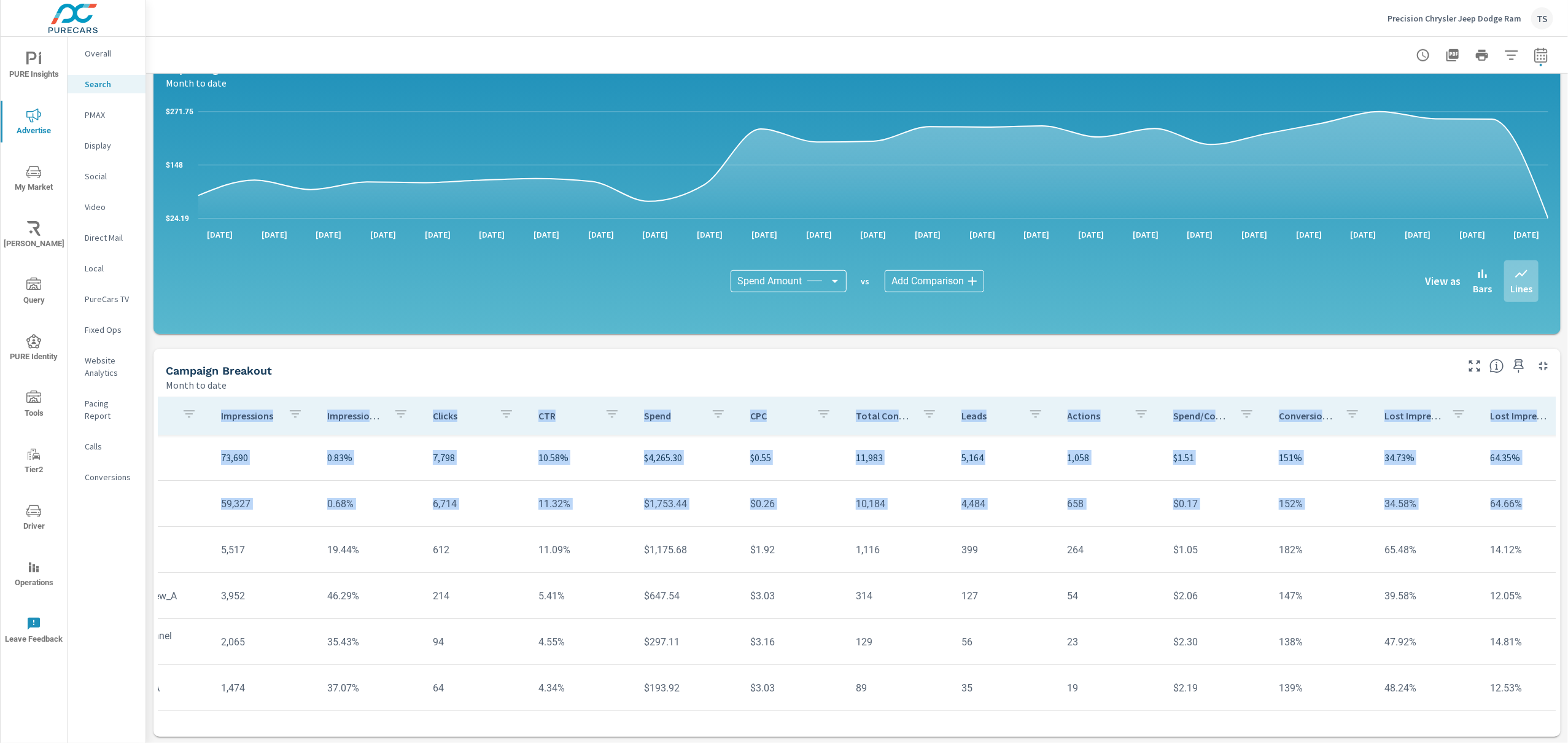
scroll to position [0, 178]
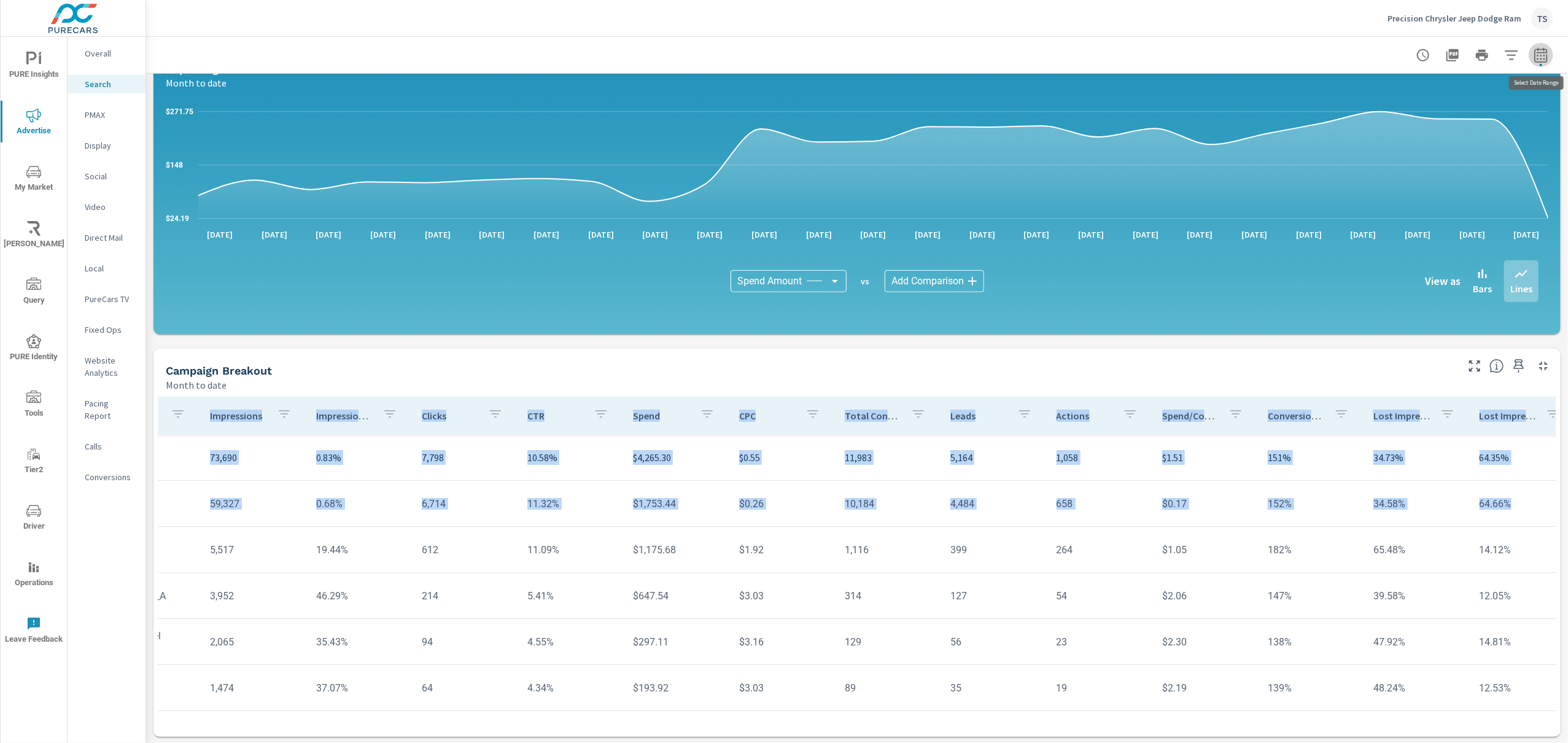
click at [1538, 52] on icon "button" at bounding box center [1540, 54] width 13 height 15
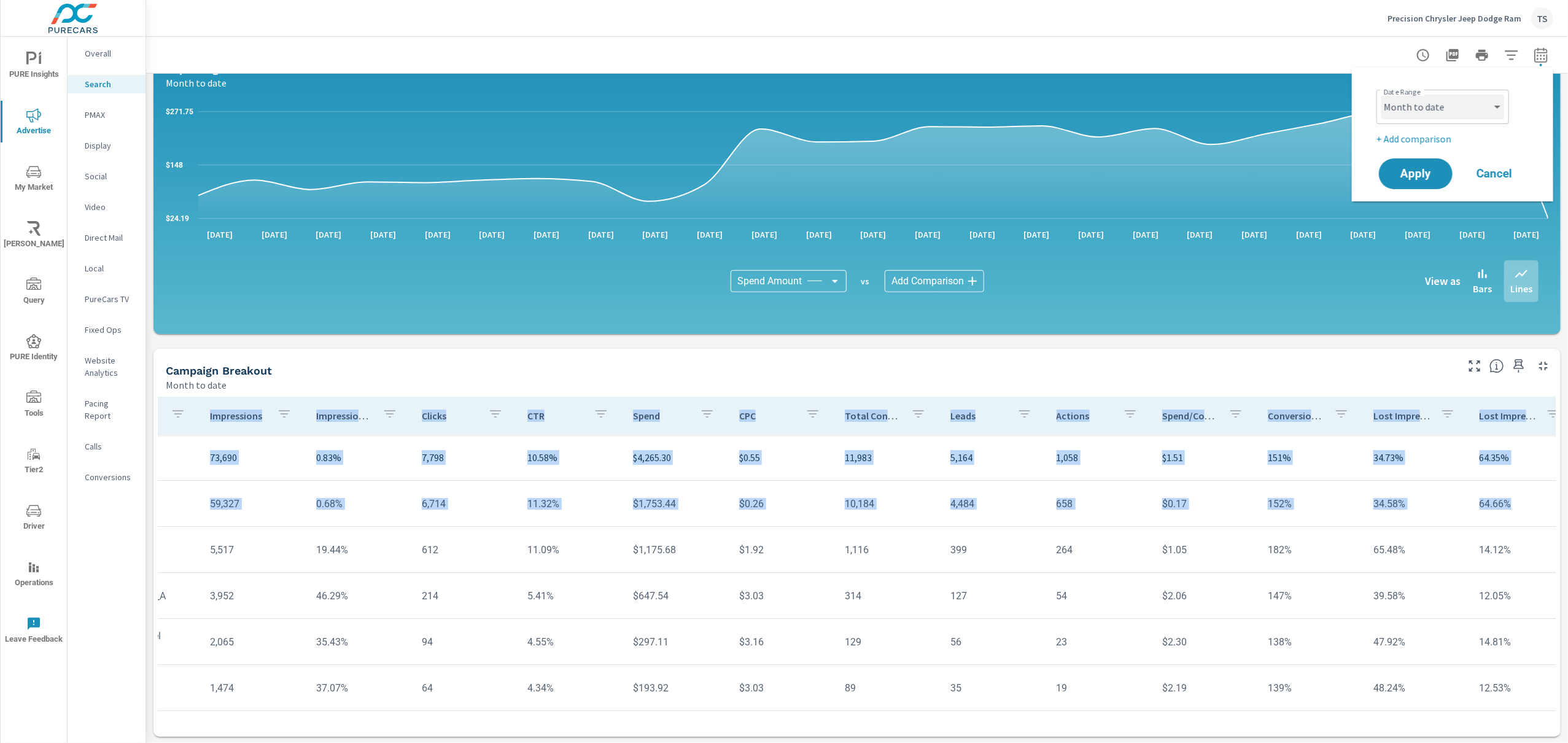
click at [1441, 109] on select "Custom [DATE] Last week Last 7 days Last 14 days Last 30 days Last 45 days Last…" at bounding box center [1443, 107] width 123 height 24
click at [1381, 95] on select "Custom [DATE] Last week Last 7 days Last 14 days Last 30 days Last 45 days Last…" at bounding box center [1443, 107] width 123 height 24
select select "custom"
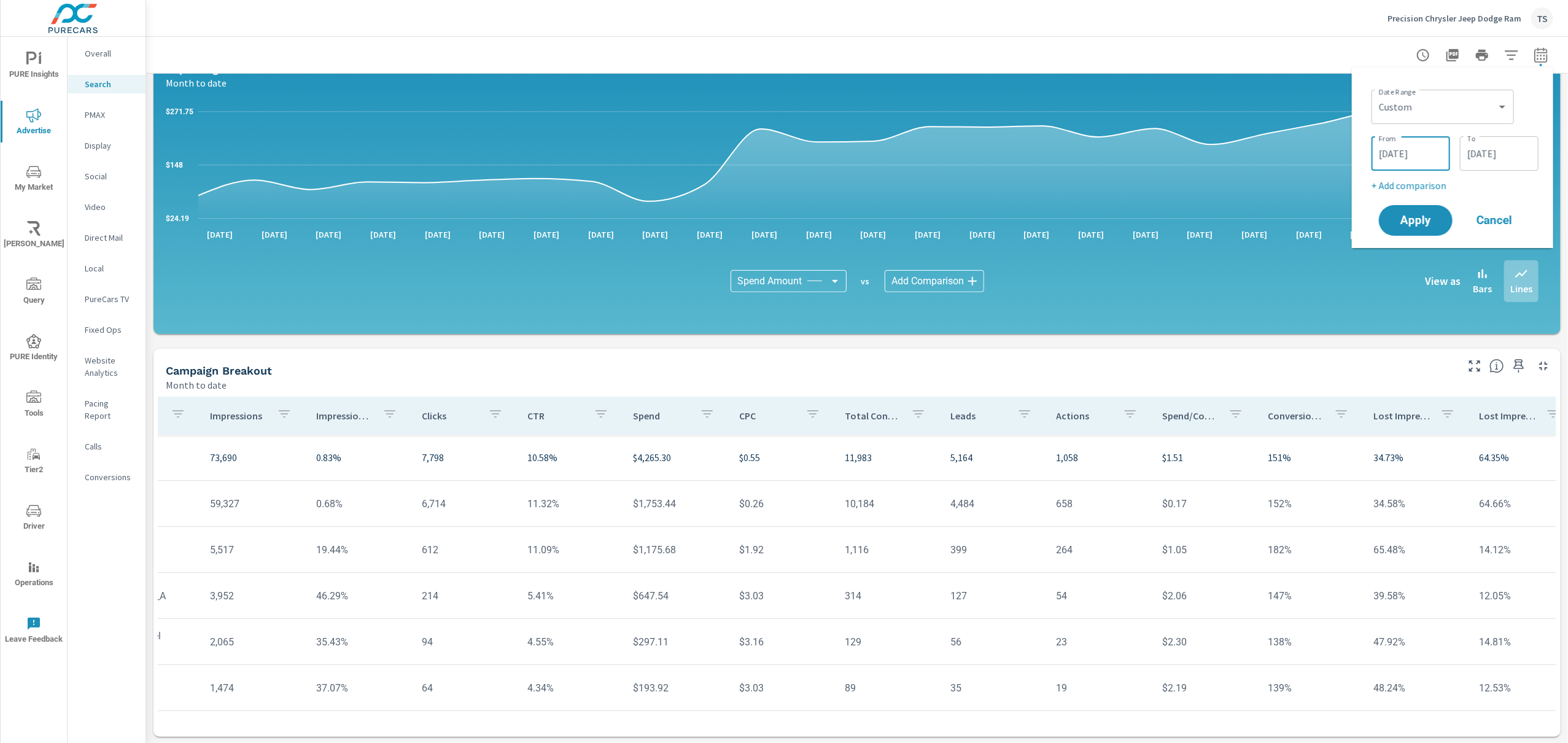
click at [1429, 160] on input "[DATE]" at bounding box center [1411, 153] width 69 height 24
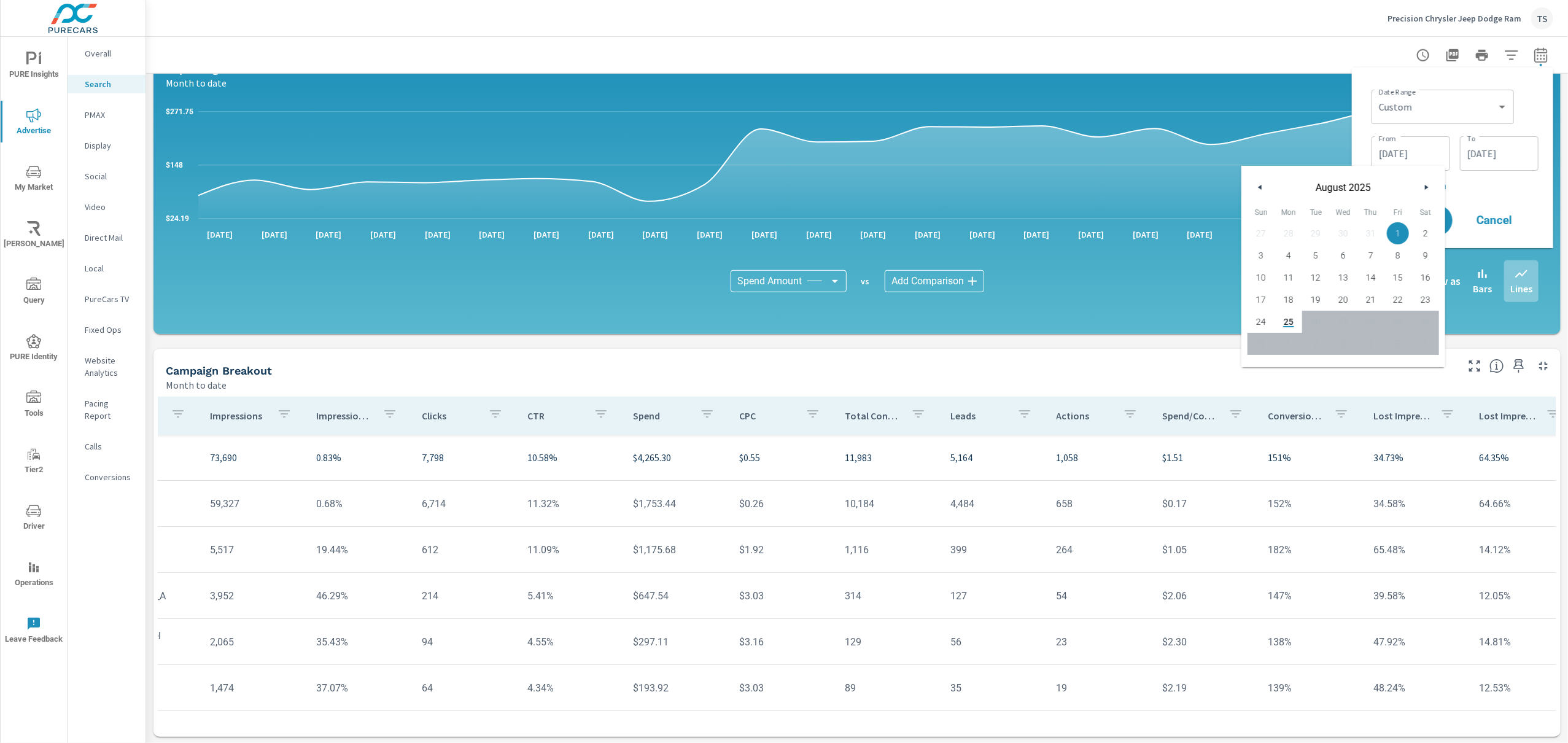
click at [1508, 158] on input "[DATE]" at bounding box center [1499, 153] width 69 height 24
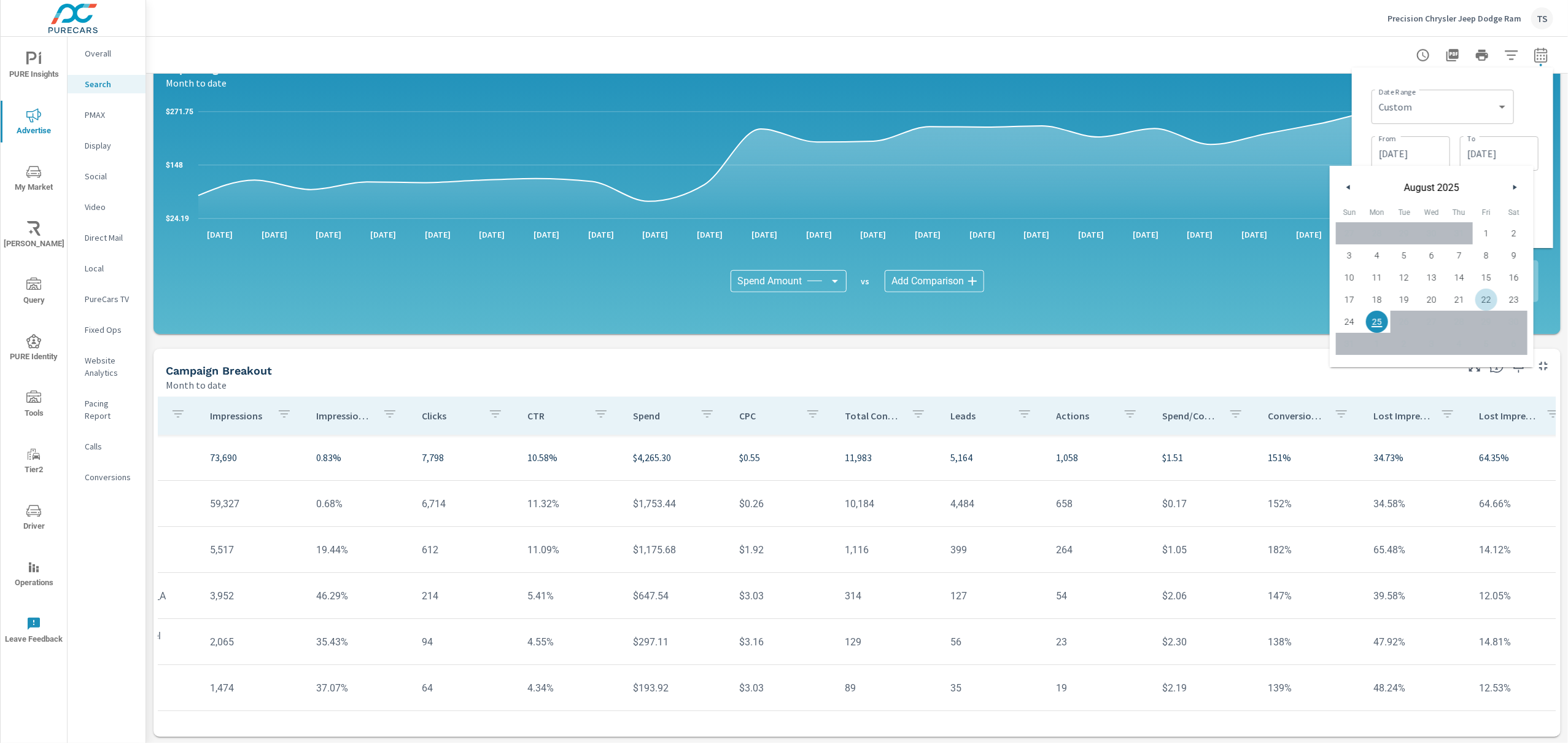
click at [1486, 300] on span "22" at bounding box center [1487, 300] width 28 height 16
click at [1489, 227] on span "1" at bounding box center [1487, 233] width 28 height 16
click at [1483, 300] on span "22" at bounding box center [1487, 300] width 28 height 16
drag, startPoint x: 1487, startPoint y: 230, endPoint x: 1487, endPoint y: 222, distance: 8.0
click at [1487, 229] on span "1" at bounding box center [1487, 233] width 28 height 16
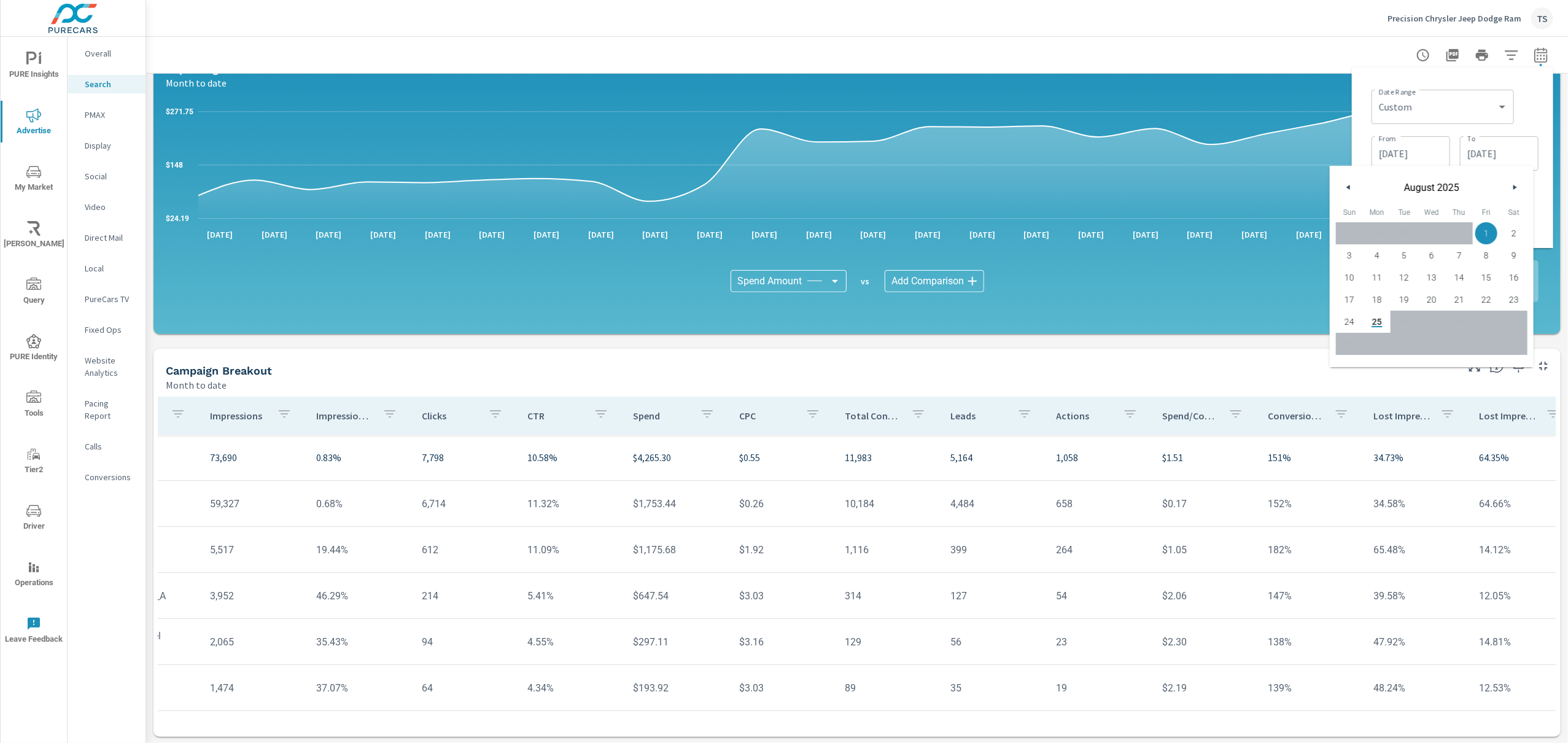
drag, startPoint x: 1483, startPoint y: 307, endPoint x: 1482, endPoint y: 299, distance: 8.1
click at [1483, 305] on span "22" at bounding box center [1487, 300] width 28 height 16
type input "[DATE]"
click at [1530, 109] on div "Date Range Custom [DATE] Last week Last 7 days Last 14 days Last 30 days Last 4…" at bounding box center [1455, 106] width 167 height 42
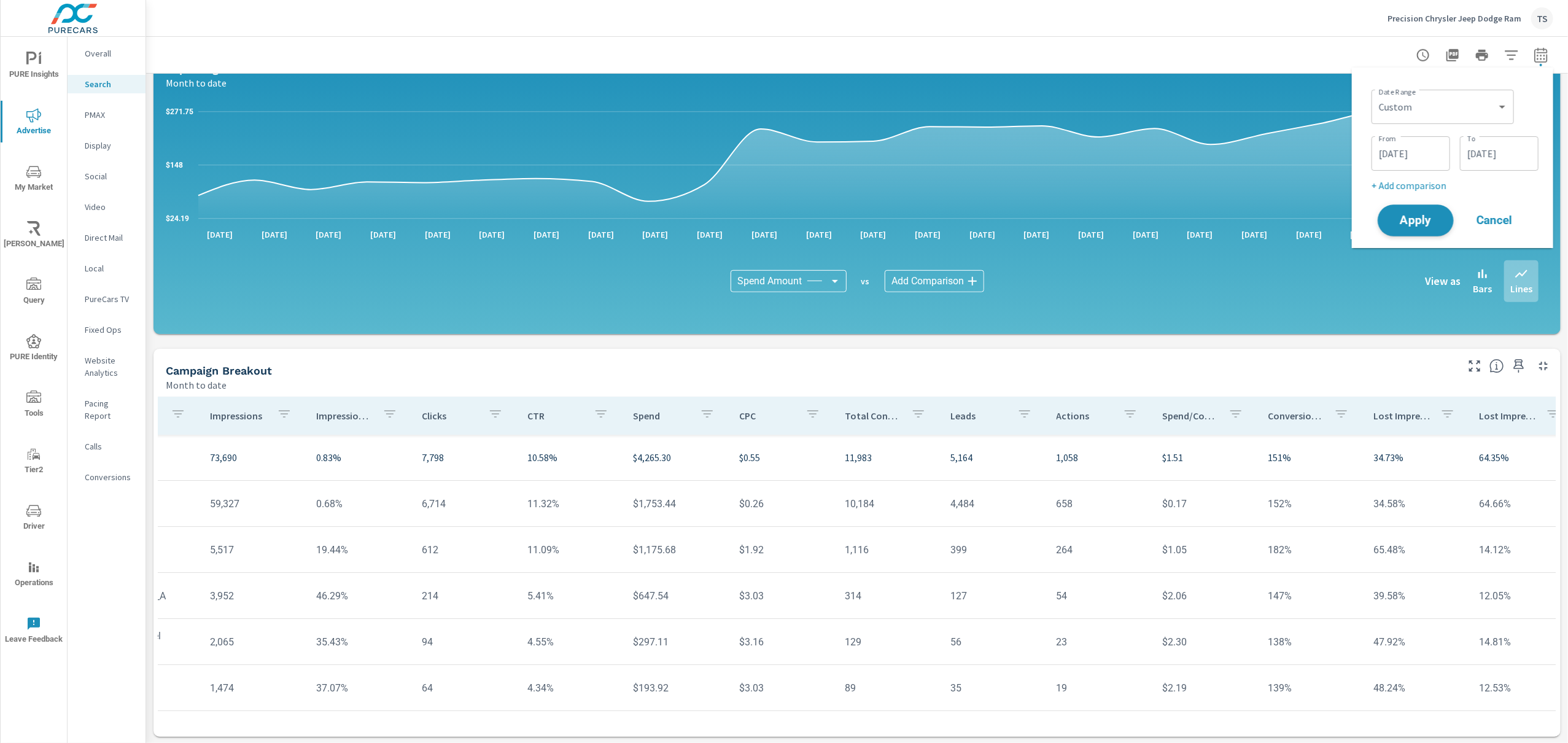
click at [1418, 220] on span "Apply" at bounding box center [1415, 220] width 50 height 12
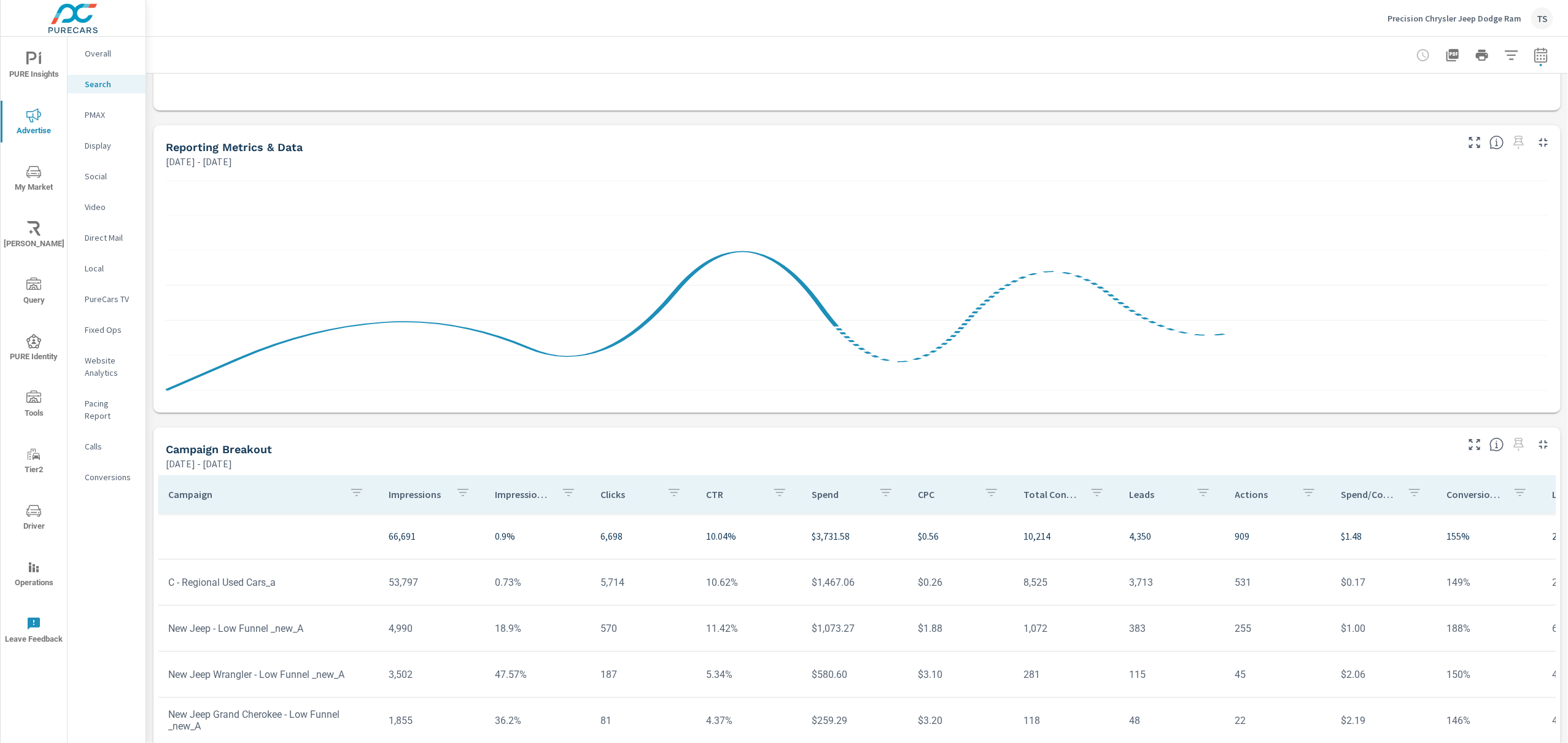
scroll to position [574, 0]
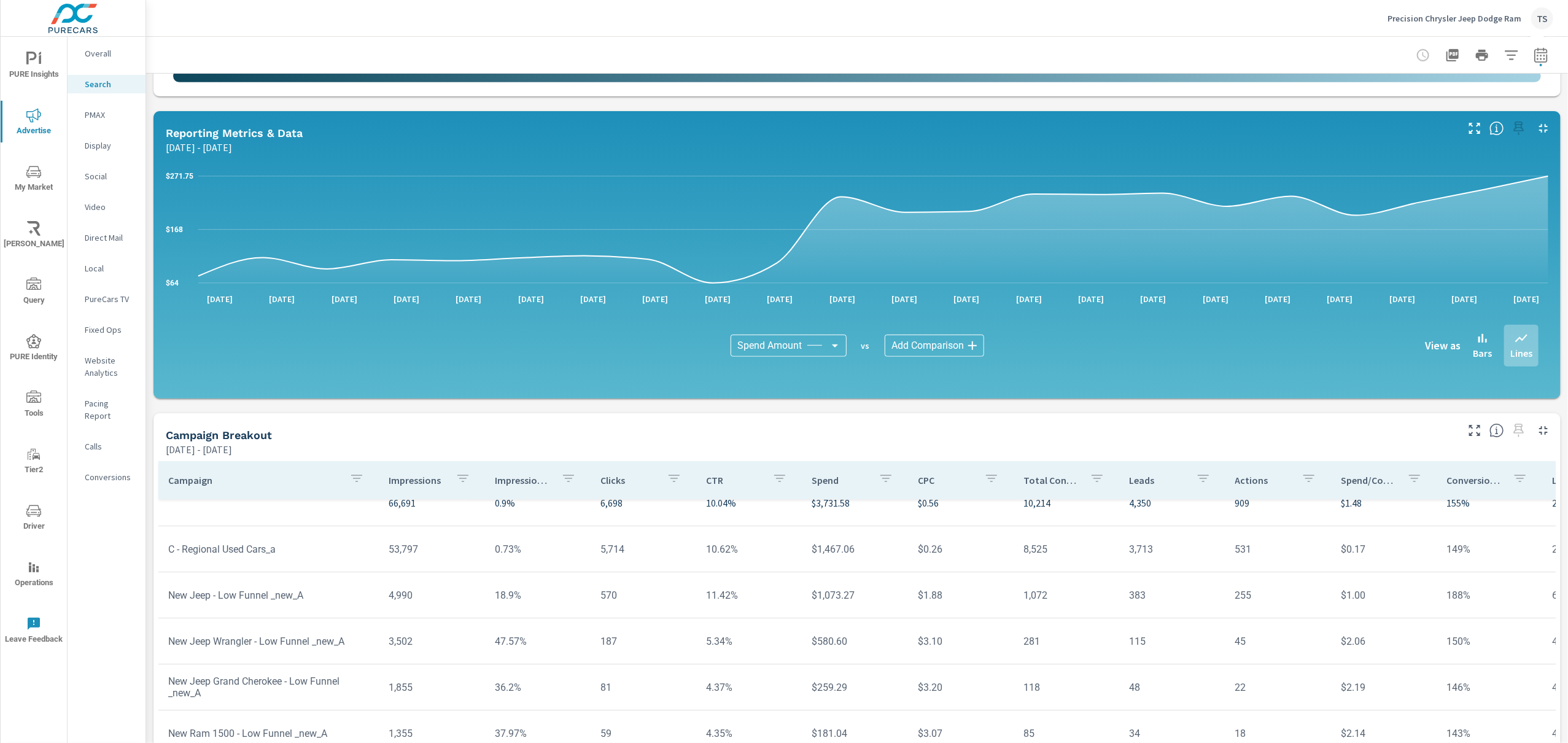
scroll to position [44, 0]
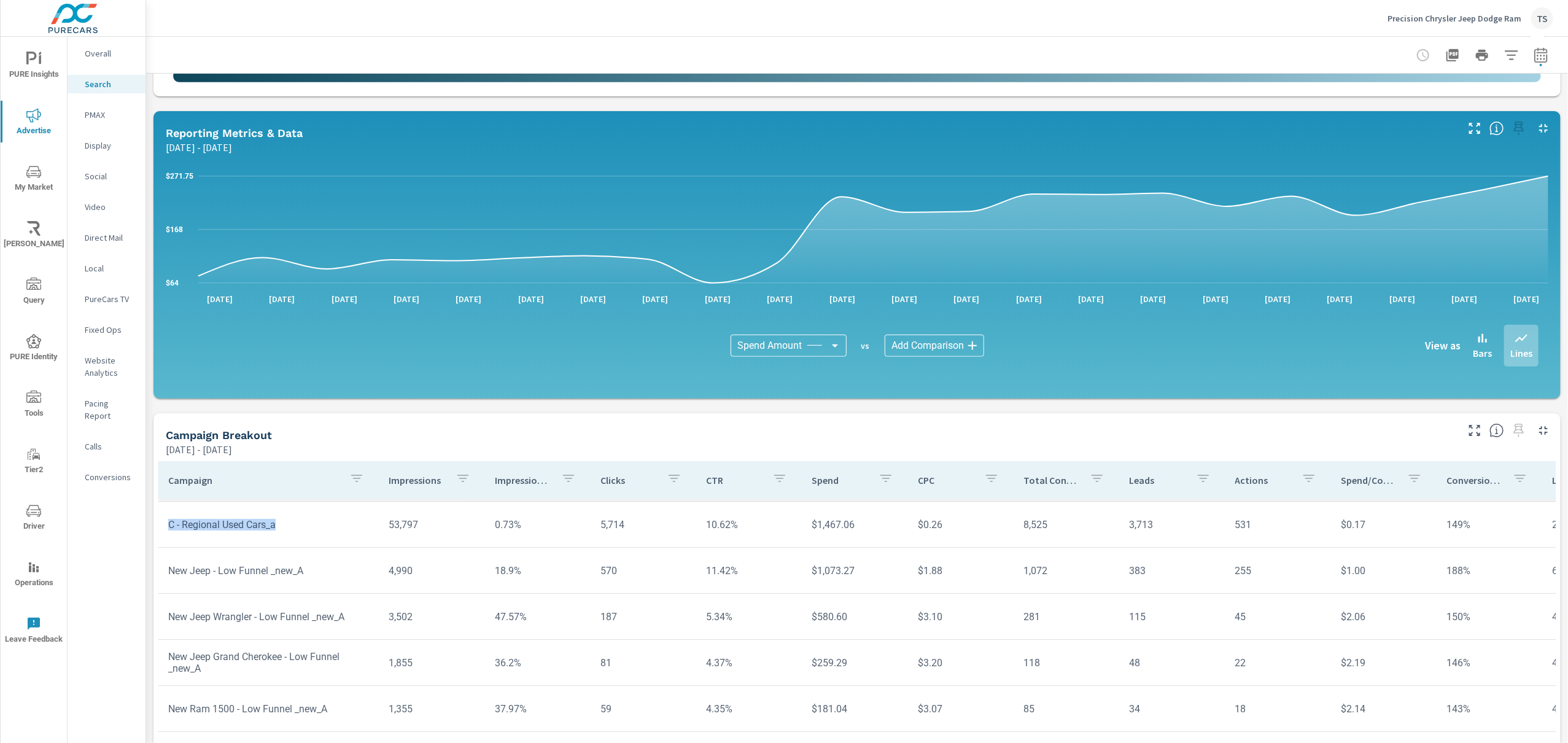
drag, startPoint x: 297, startPoint y: 517, endPoint x: 293, endPoint y: 527, distance: 10.8
click at [293, 527] on td "C - Regional Used Cars_a" at bounding box center [268, 525] width 220 height 31
copy td "C - Regional Used Cars_a"
